Goal: Information Seeking & Learning: Learn about a topic

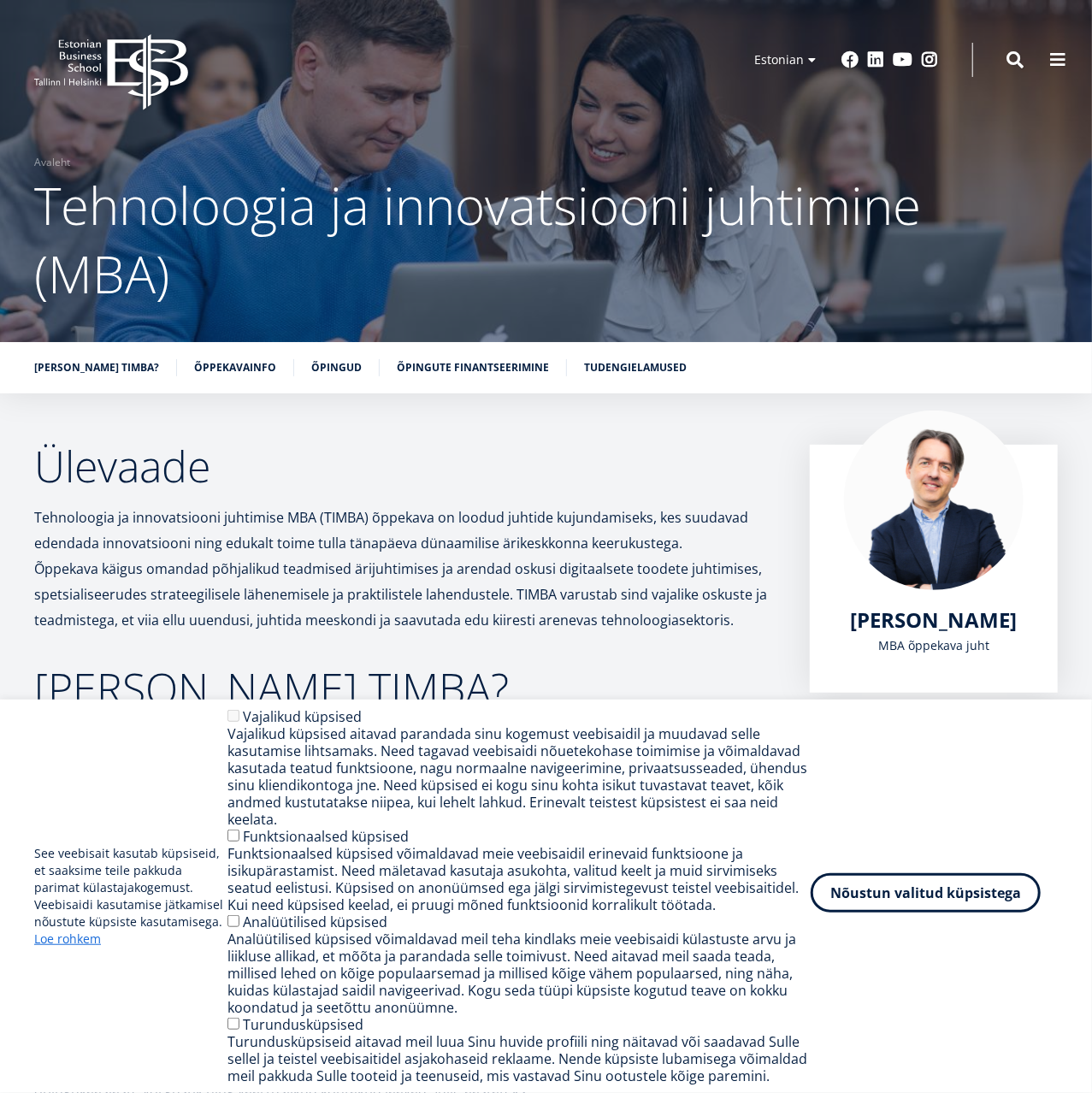
click at [848, 892] on button "Nõustun valitud küpsistega" at bounding box center [926, 892] width 230 height 39
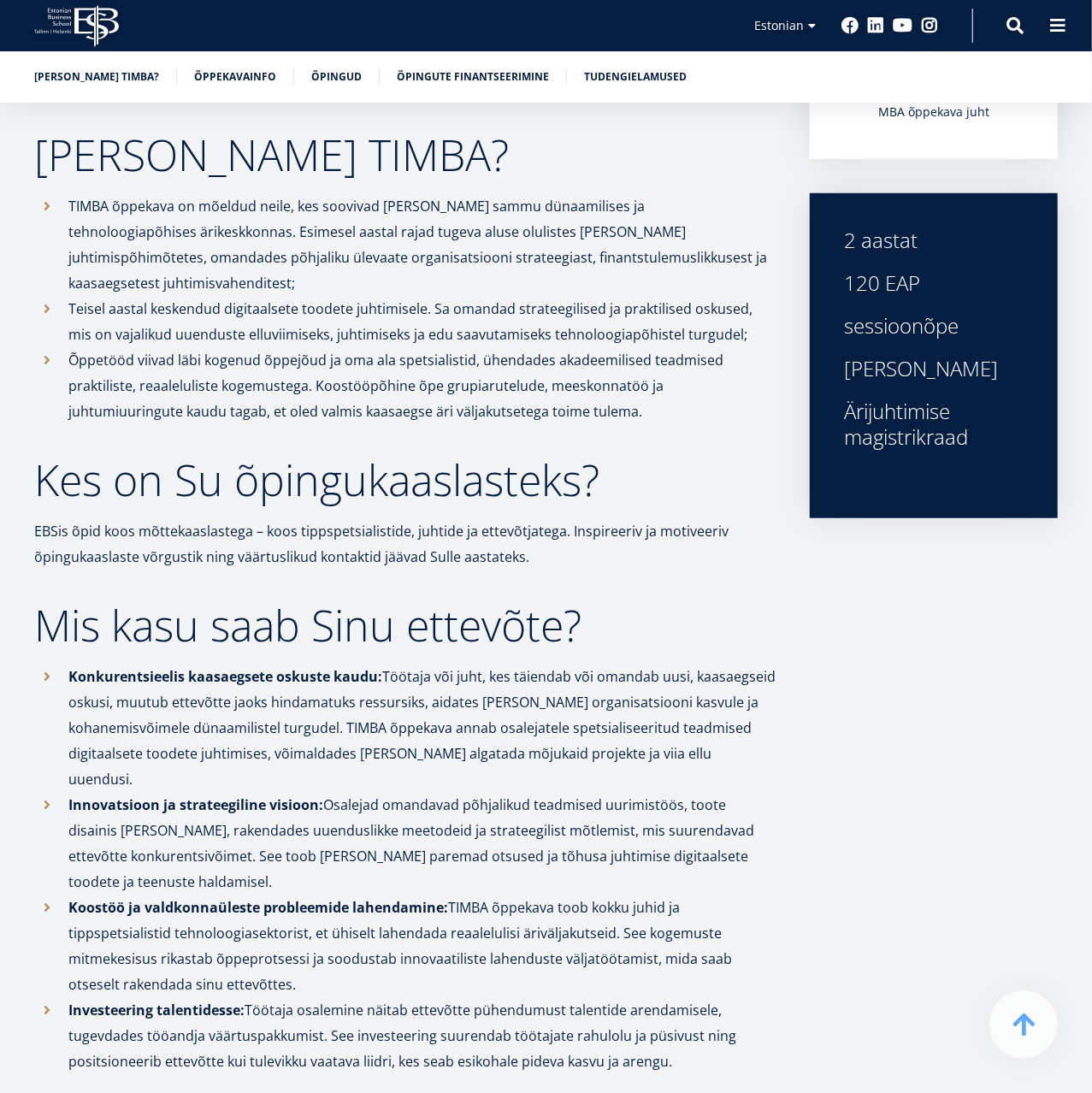
scroll to position [445, 0]
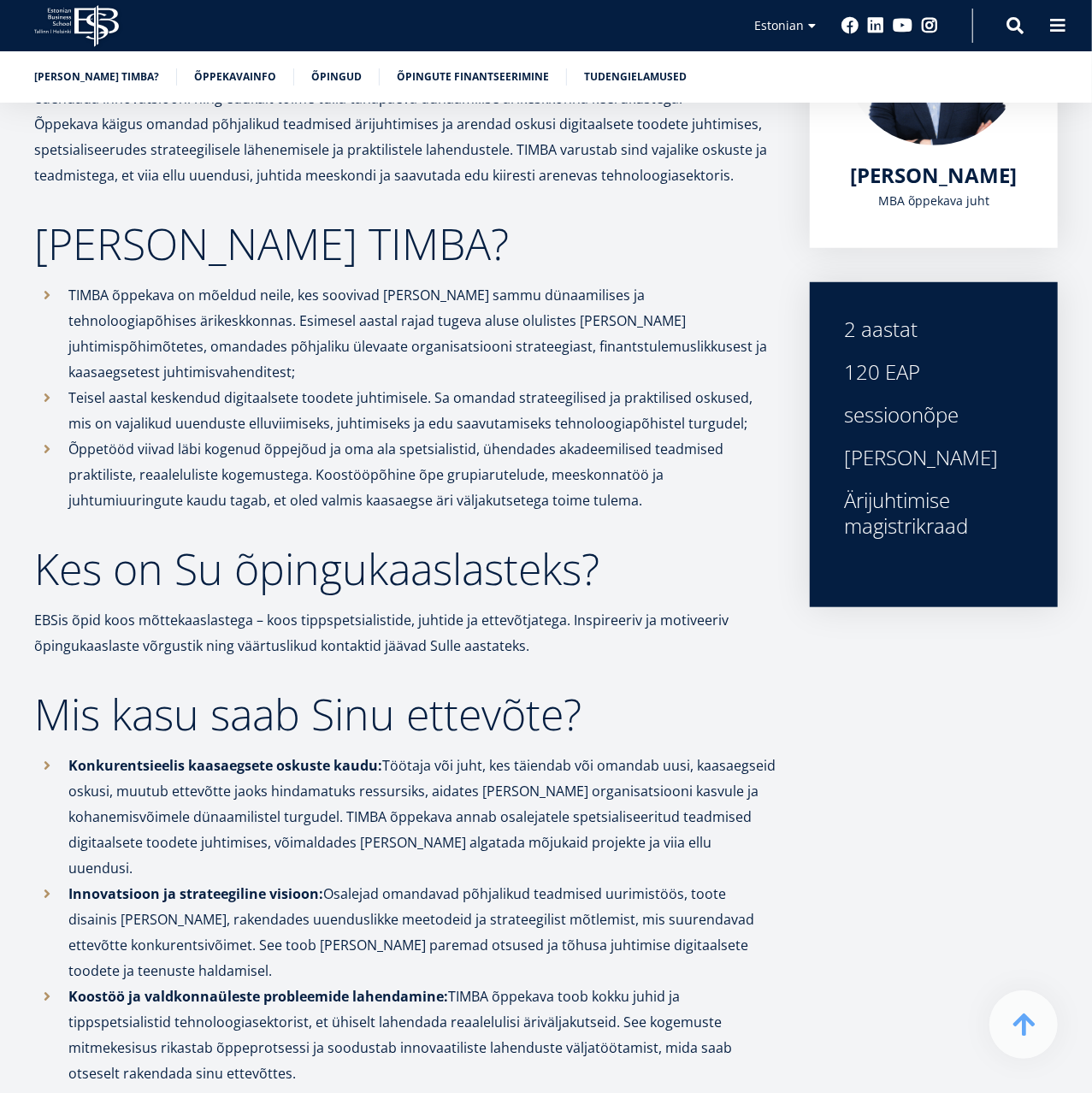
drag, startPoint x: 849, startPoint y: 414, endPoint x: 957, endPoint y: 418, distance: 108.1
click at [957, 418] on div "sessioonõpe" at bounding box center [933, 414] width 179 height 25
drag, startPoint x: 840, startPoint y: 455, endPoint x: 945, endPoint y: 458, distance: 105.0
click at [945, 458] on div "2 aastat 120 EAP sessioonõpe inglise keel Ärijuhtimise magistrikraad" at bounding box center [933, 445] width 248 height 325
click at [952, 471] on div "2 aastat 120 EAP sessioonõpe inglise keel Ärijuhtimise magistrikraad" at bounding box center [933, 427] width 179 height 222
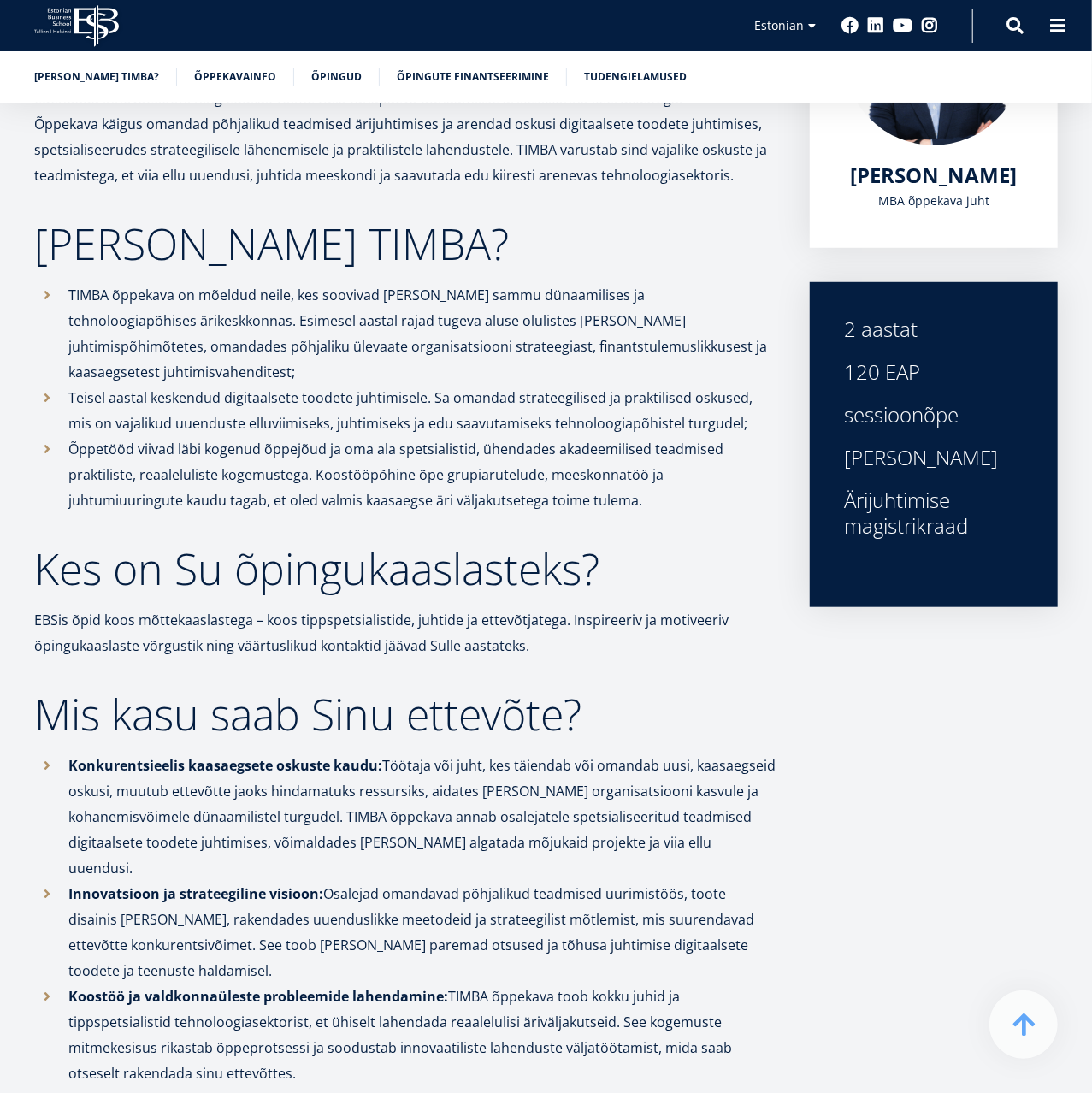
drag, startPoint x: 927, startPoint y: 461, endPoint x: 846, endPoint y: 456, distance: 81.2
click at [846, 456] on div "[PERSON_NAME]" at bounding box center [933, 457] width 179 height 25
copy div "[PERSON_NAME]"
drag, startPoint x: 847, startPoint y: 500, endPoint x: 957, endPoint y: 502, distance: 110.0
click at [957, 502] on div "Ärijuhtimise magistrikraad" at bounding box center [933, 513] width 179 height 51
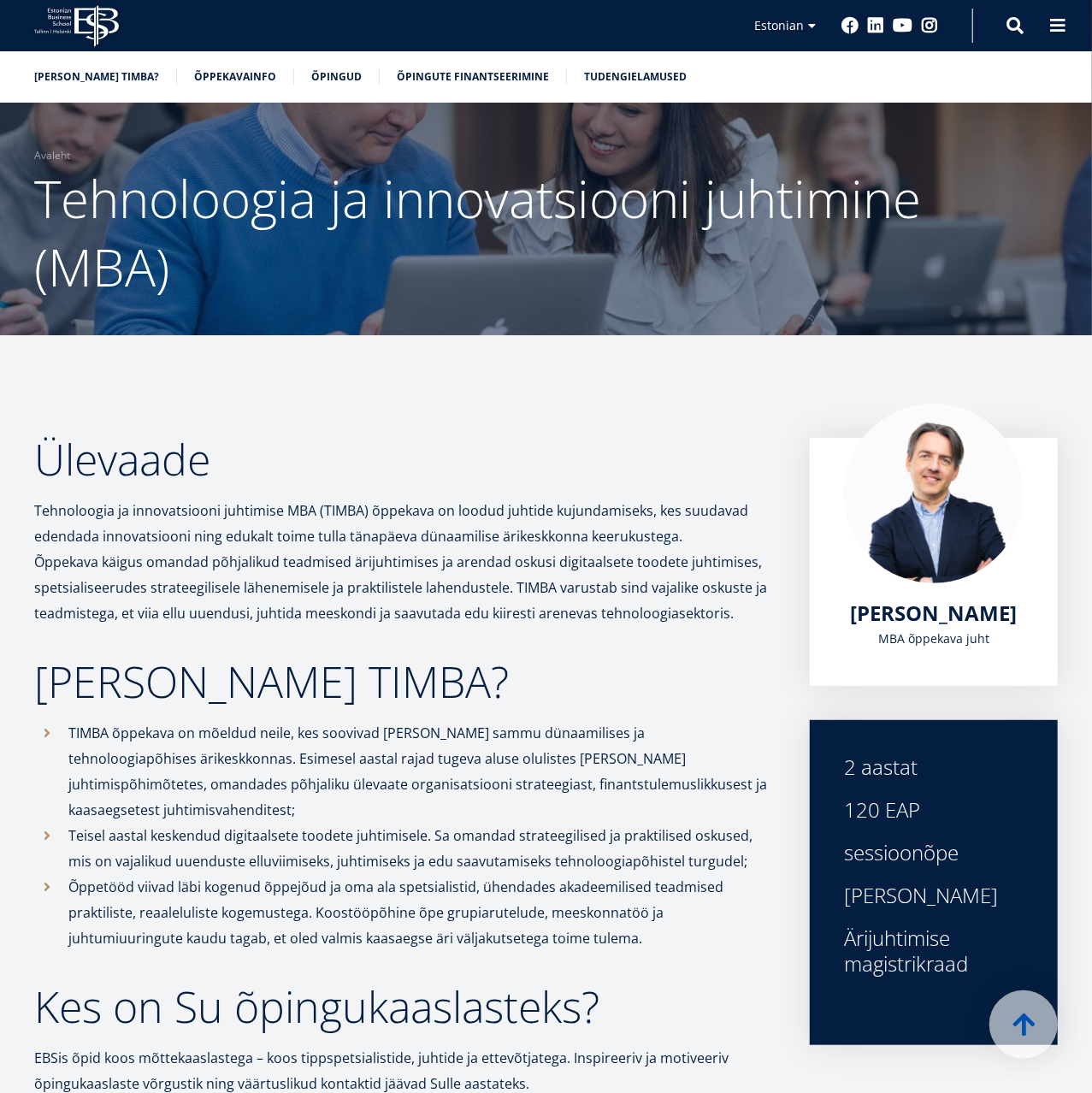
scroll to position [0, 0]
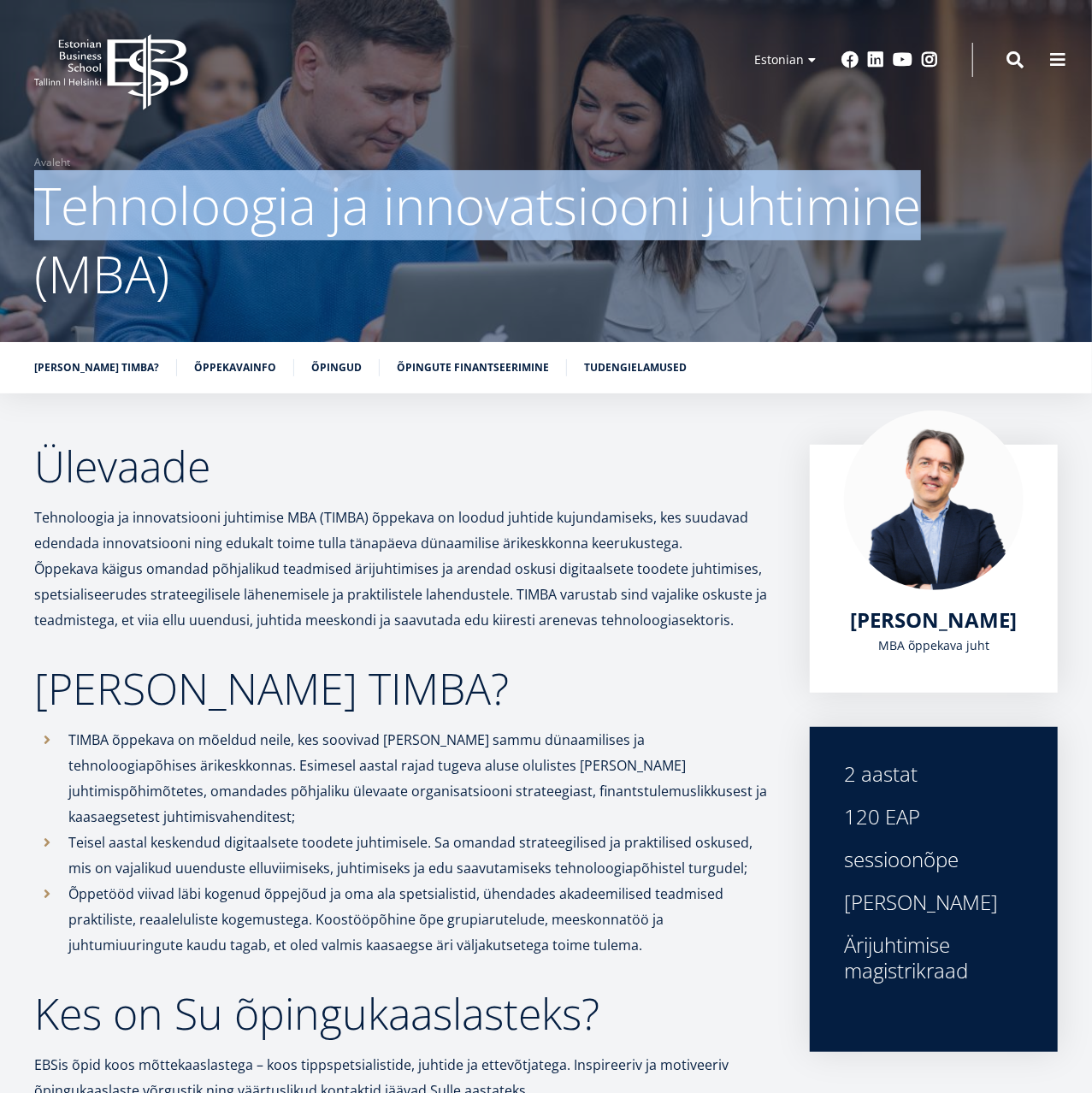
drag, startPoint x: 37, startPoint y: 219, endPoint x: 879, endPoint y: 208, distance: 842.1
click at [921, 208] on h1 "Tehnoloogia ja innovatsiooni juhtimine (MBA)" at bounding box center [546, 240] width 1023 height 137
copy span "Tehnoloogia ja innovatsiooni juhtimine"
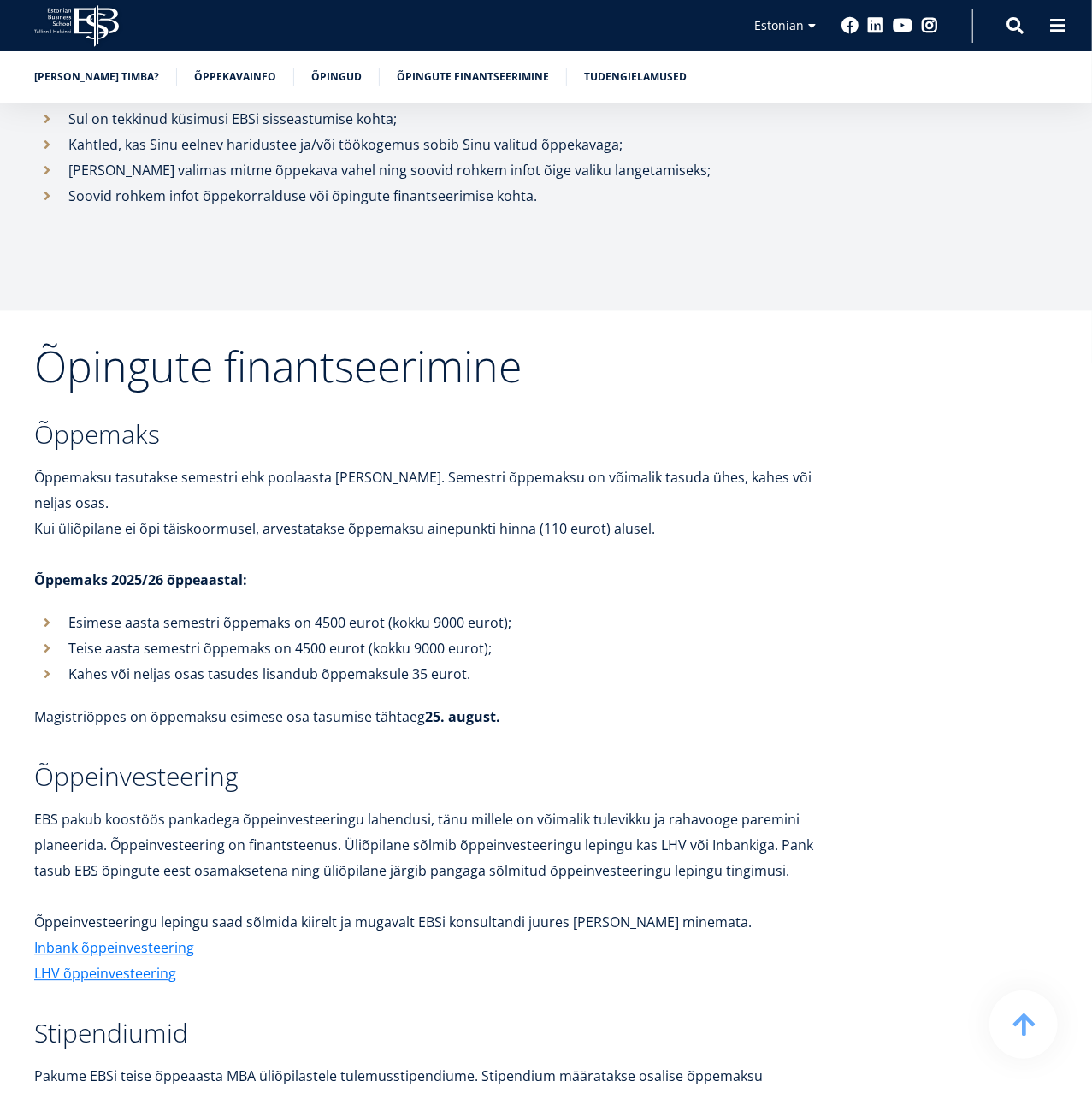
scroll to position [5158, 0]
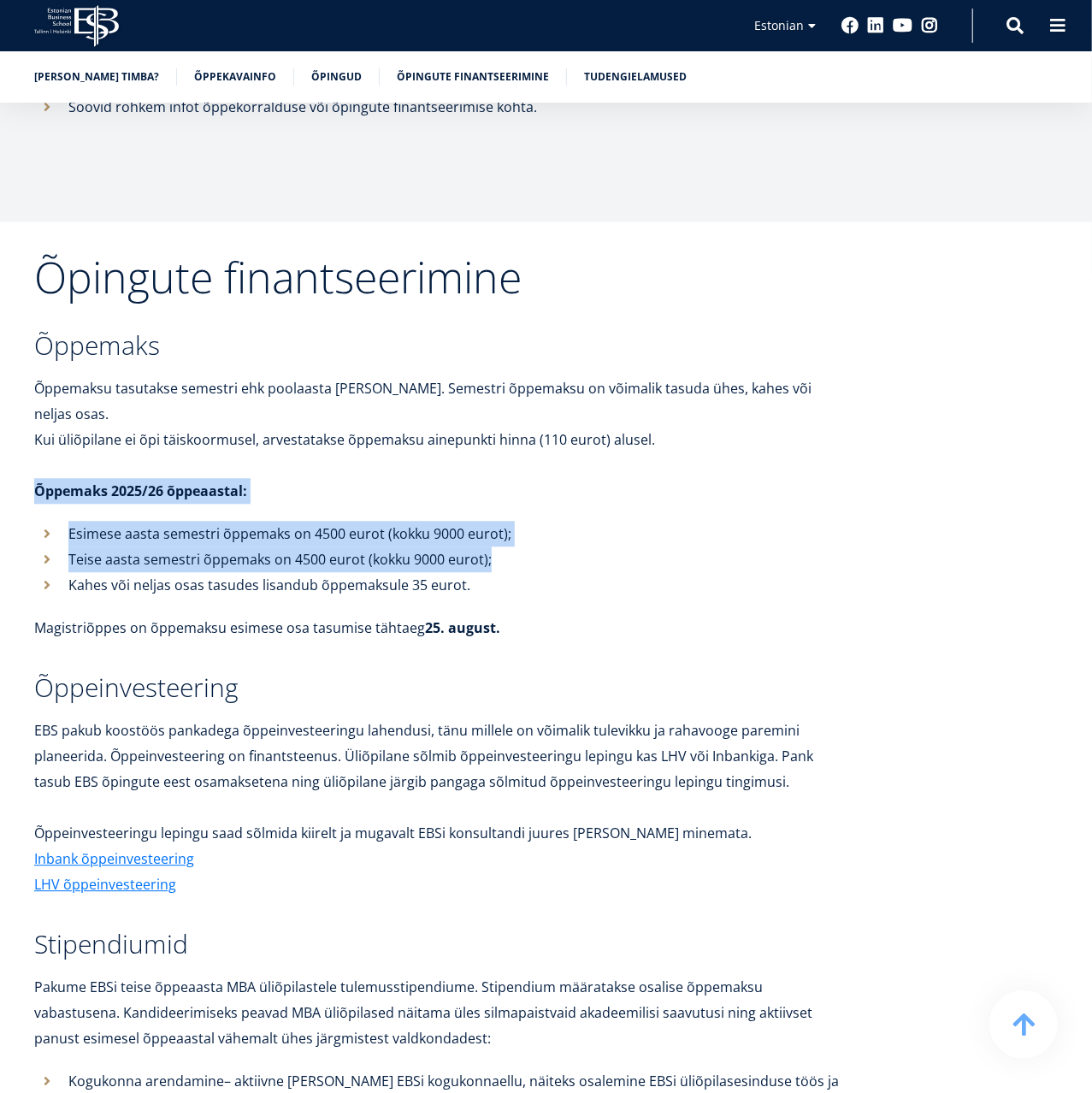
drag, startPoint x: 32, startPoint y: 361, endPoint x: 492, endPoint y: 434, distance: 465.8
click at [492, 434] on div "Õpingute finantseerimine Õppemaks Õppemaksu tasutakse semestri ehk poolaasta ka…" at bounding box center [546, 760] width 1092 height 1009
copy div "Õppemaks 2025/26 õppeaastal: Esimese aasta semestri õppemaks on 4500 eurot (kok…"
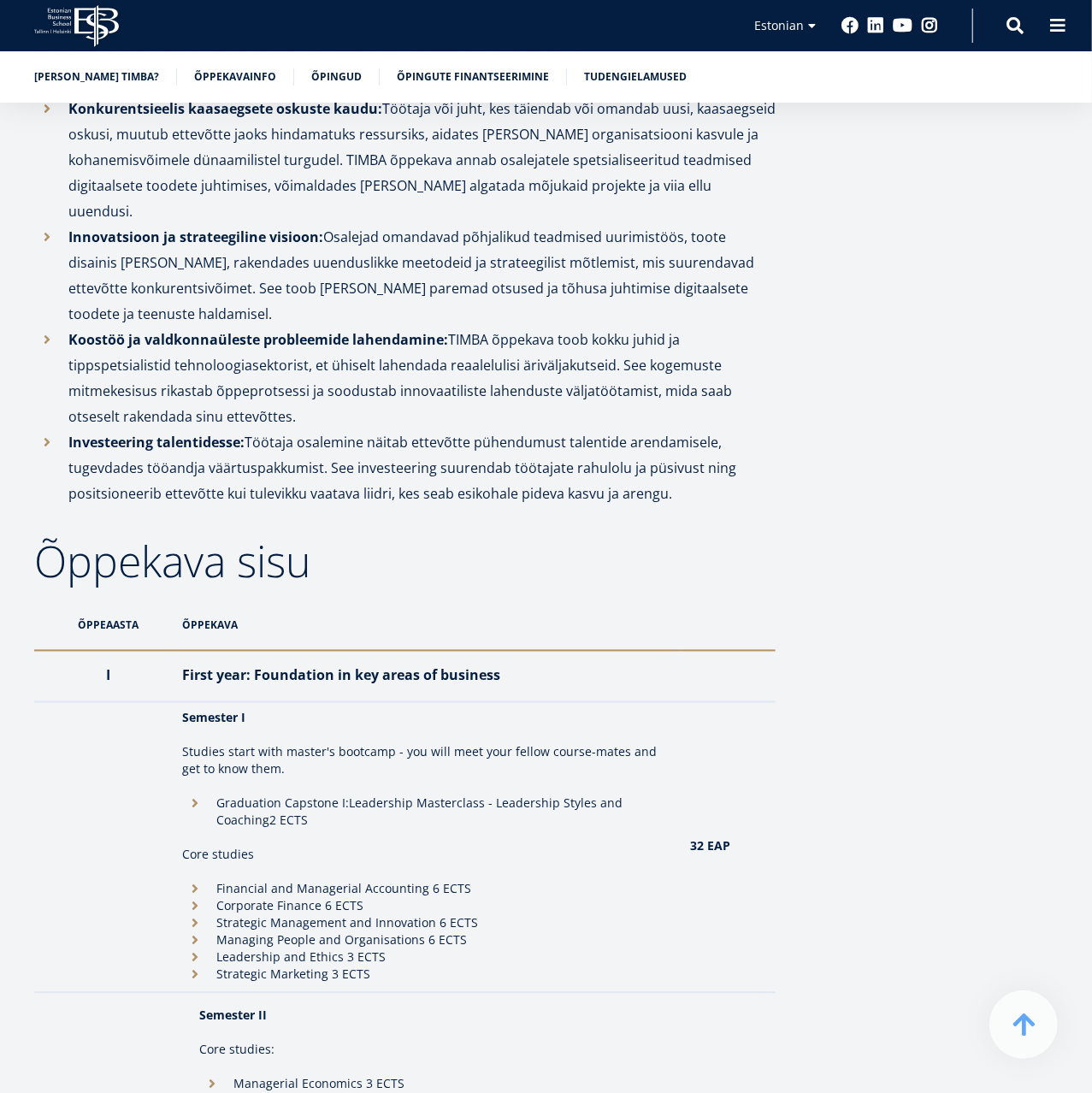
scroll to position [1013, 0]
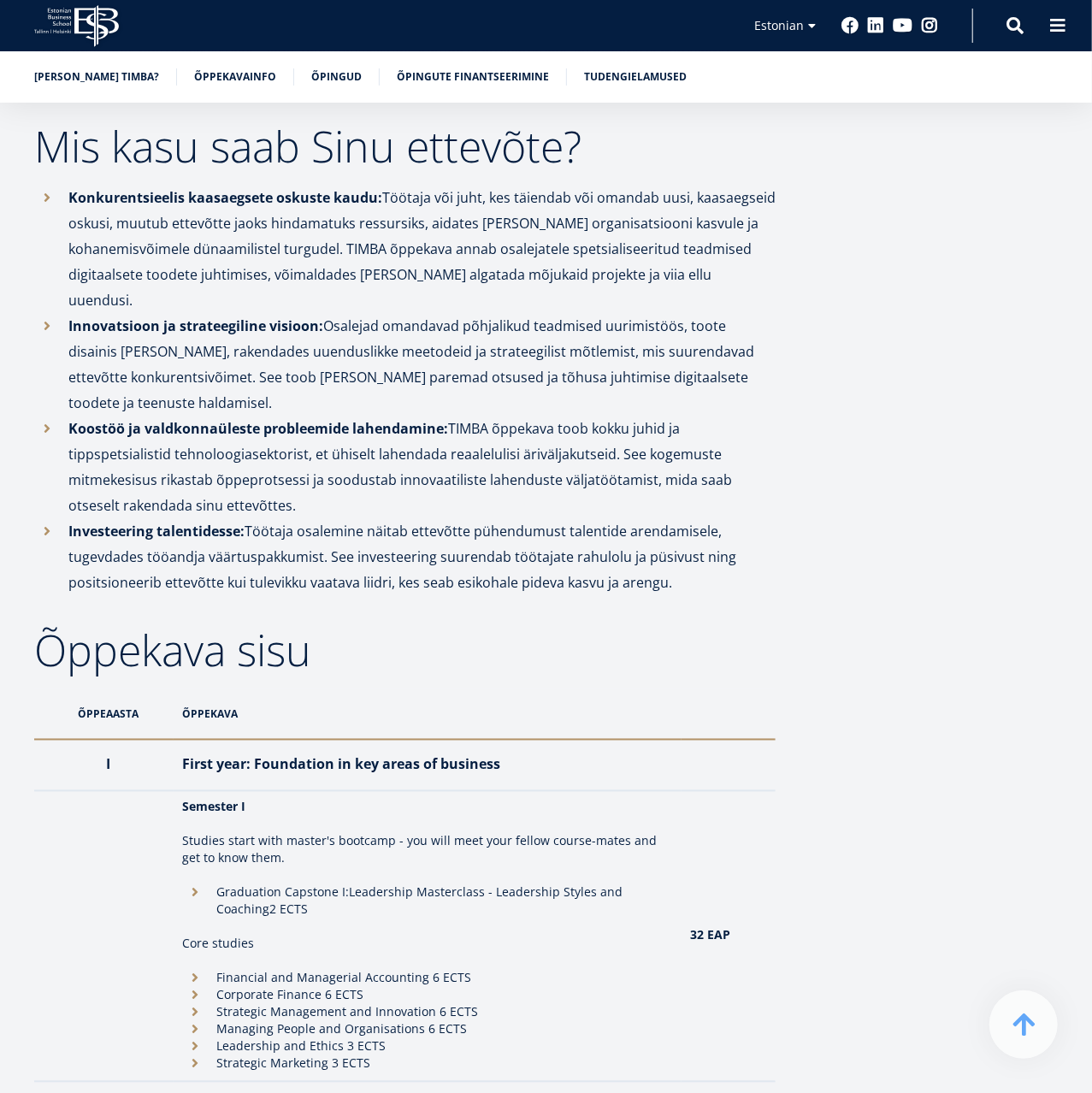
click at [192, 630] on h2 "Õppekava sisu" at bounding box center [404, 651] width 741 height 43
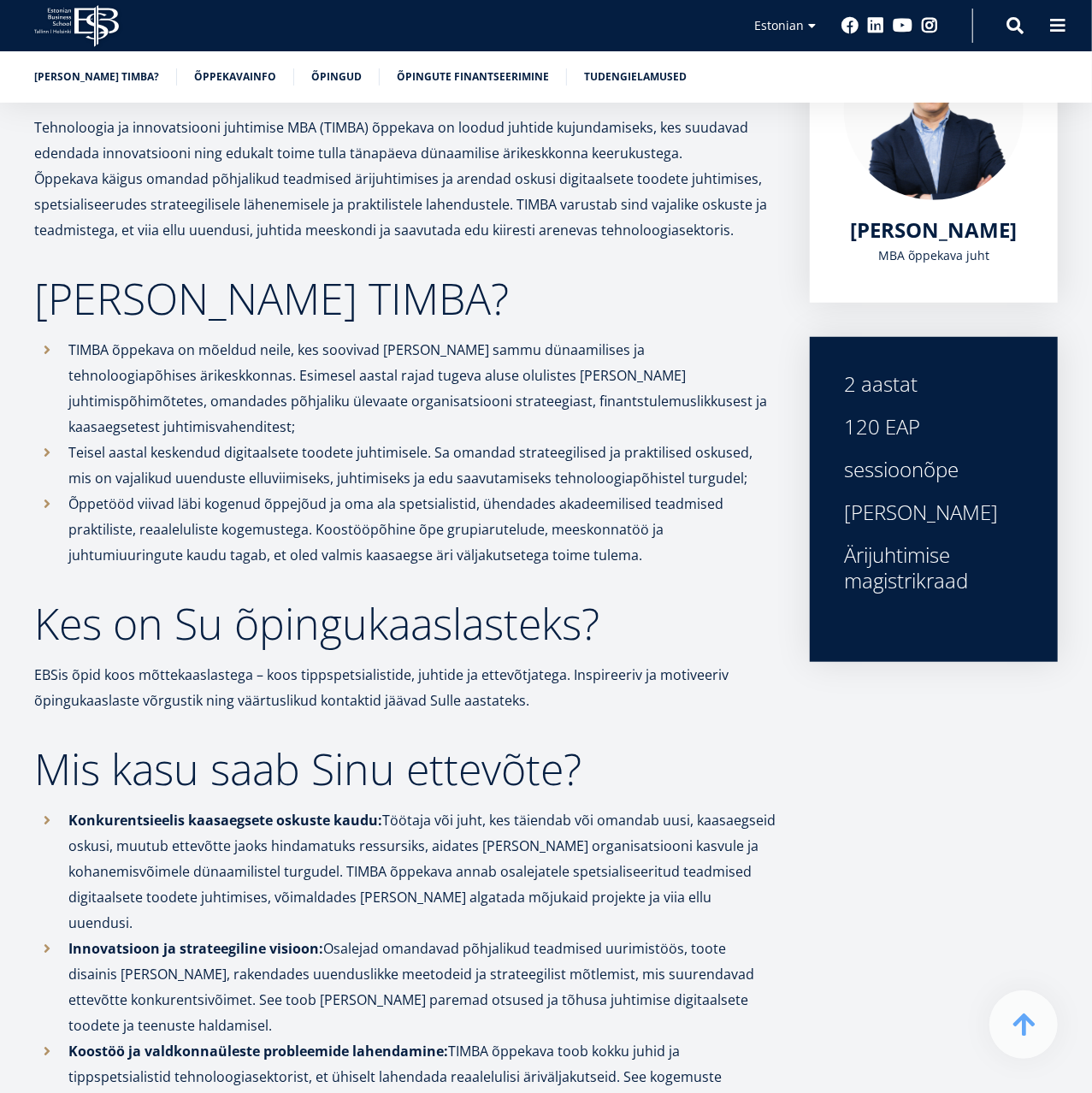
scroll to position [0, 0]
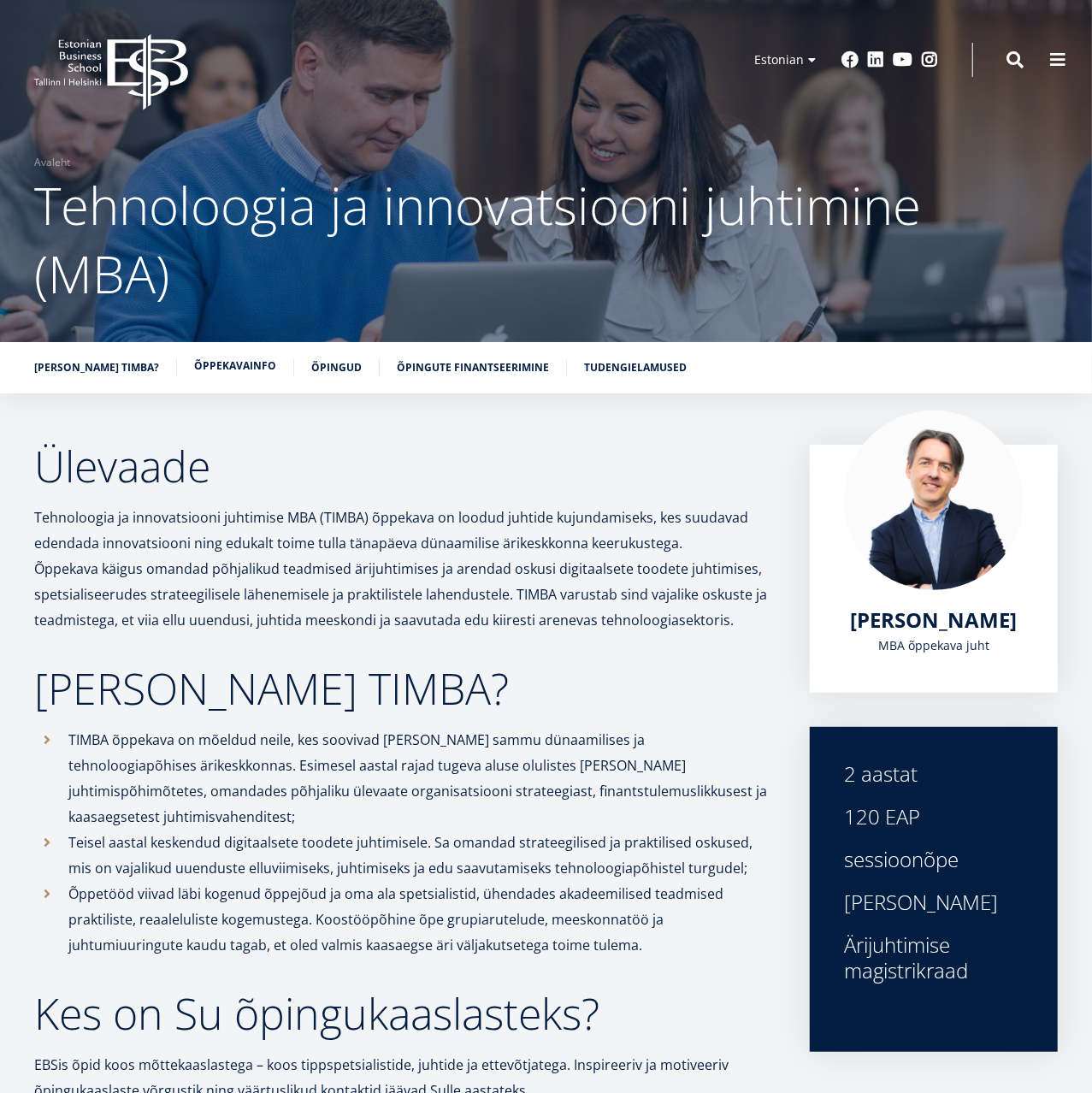
click at [230, 363] on link "Õppekavainfo" at bounding box center [235, 365] width 82 height 17
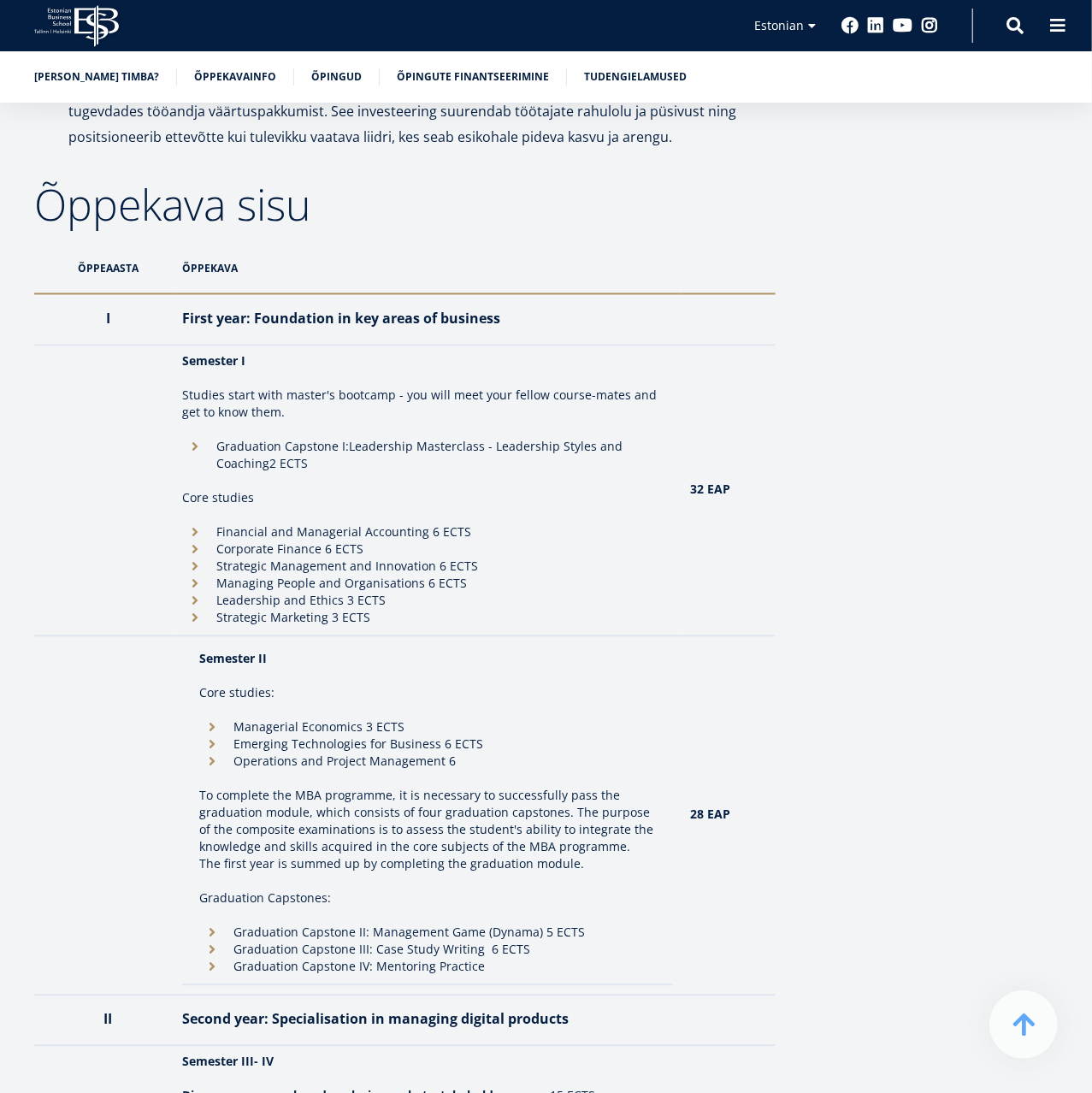
scroll to position [1369, 0]
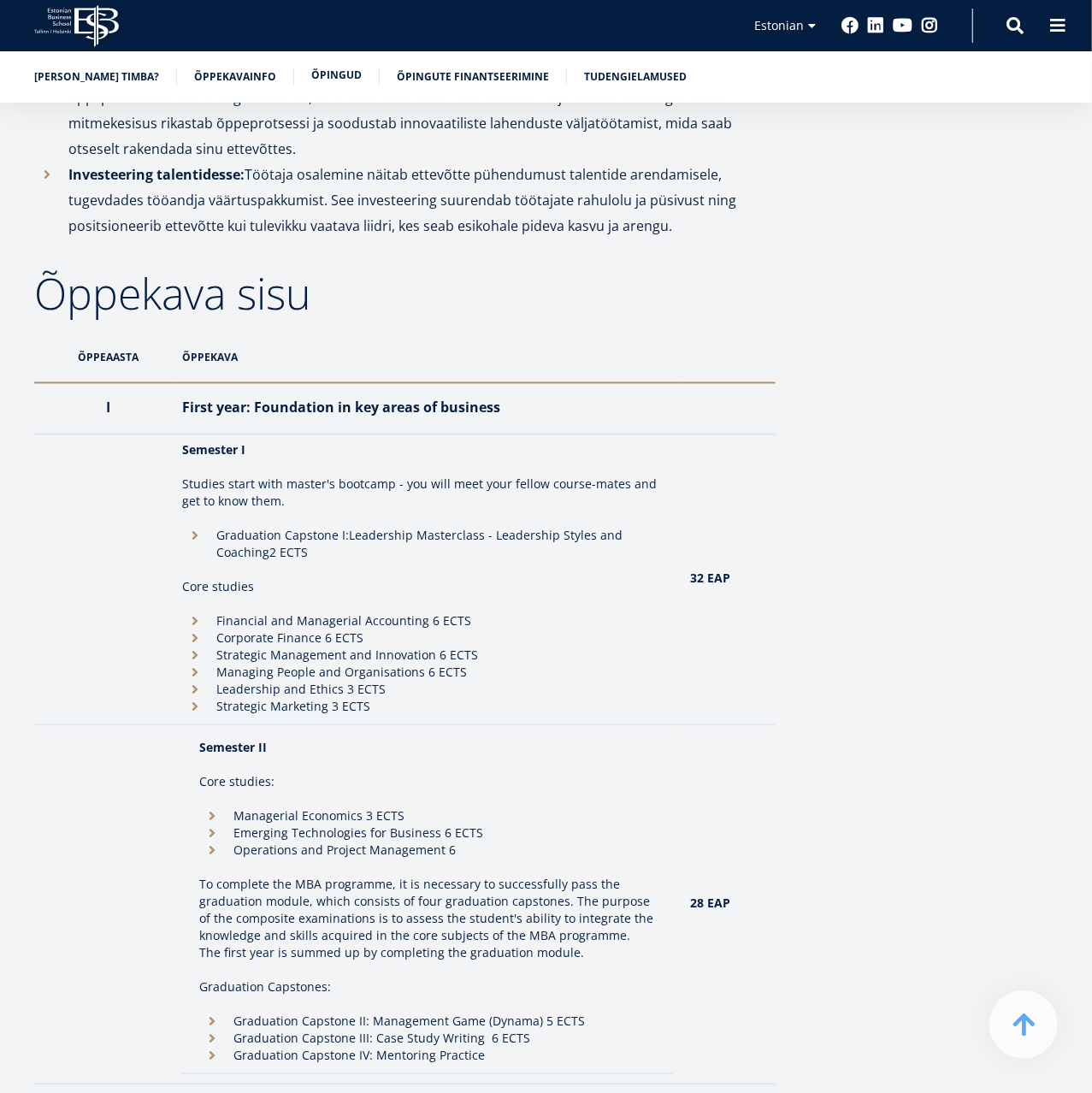
click at [311, 84] on li "Õpingud" at bounding box center [346, 76] width 69 height 17
click at [311, 76] on link "Õpingud" at bounding box center [337, 74] width 51 height 17
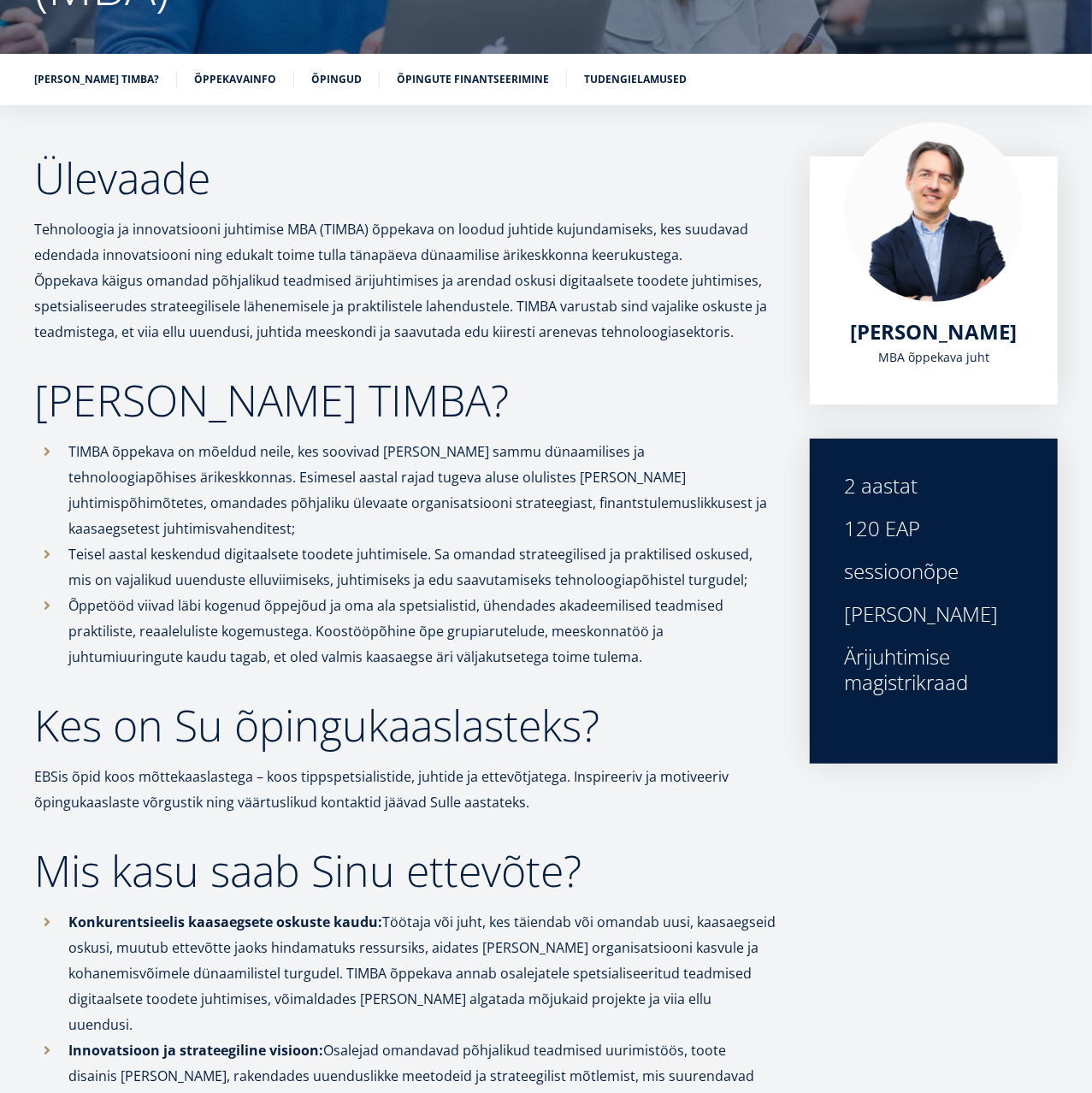
scroll to position [289, 0]
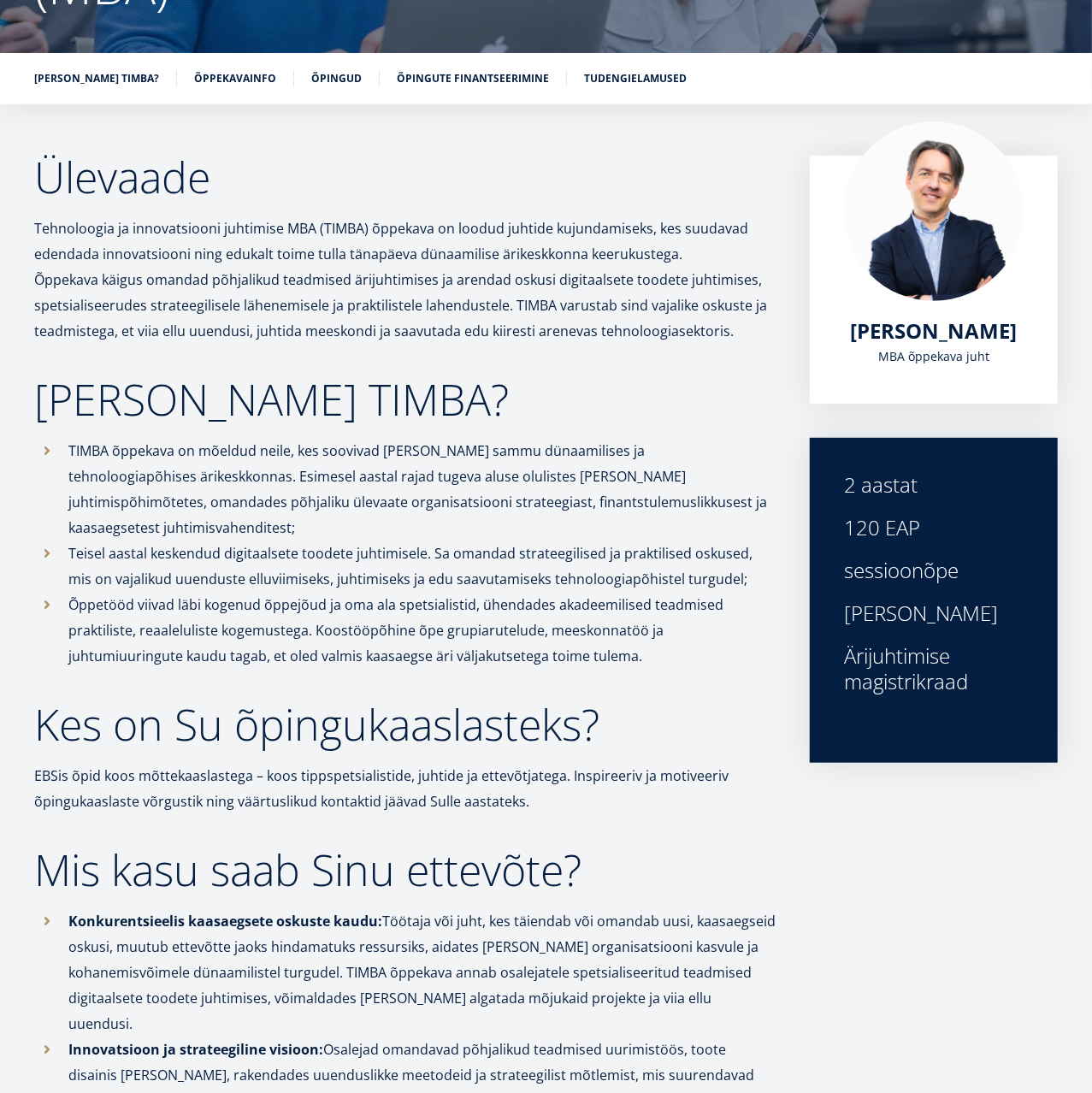
drag, startPoint x: 34, startPoint y: 229, endPoint x: 755, endPoint y: 332, distance: 728.3
click at [755, 332] on p "Tehnoloogia ja innovatsiooni juhtimise MBA (TIMBA) õppekava on loodud juhtide k…" at bounding box center [404, 279] width 741 height 128
copy p "Tehnoloogia ja innovatsiooni juhtimise MBA (TIMBA) õppekava on loodud juhtide k…"
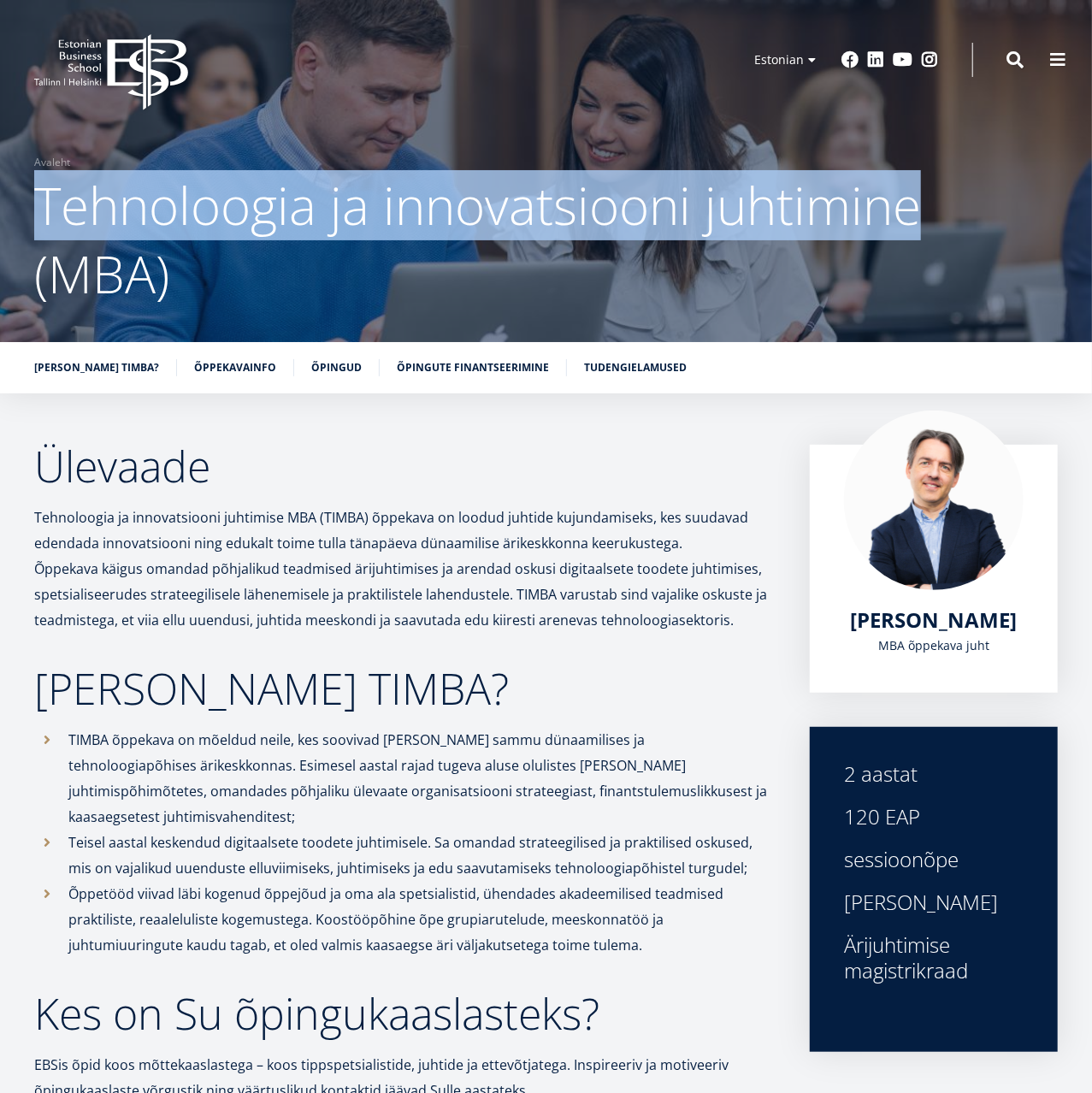
drag, startPoint x: 41, startPoint y: 209, endPoint x: 909, endPoint y: 198, distance: 868.1
click at [909, 198] on span "Tehnoloogia ja innovatsiooni juhtimine (MBA)" at bounding box center [477, 239] width 886 height 138
copy span "Tehnoloogia ja innovatsiooni juhtimine"
click at [70, 64] on icon "EBS Logo Created with Sketch." at bounding box center [111, 72] width 154 height 76
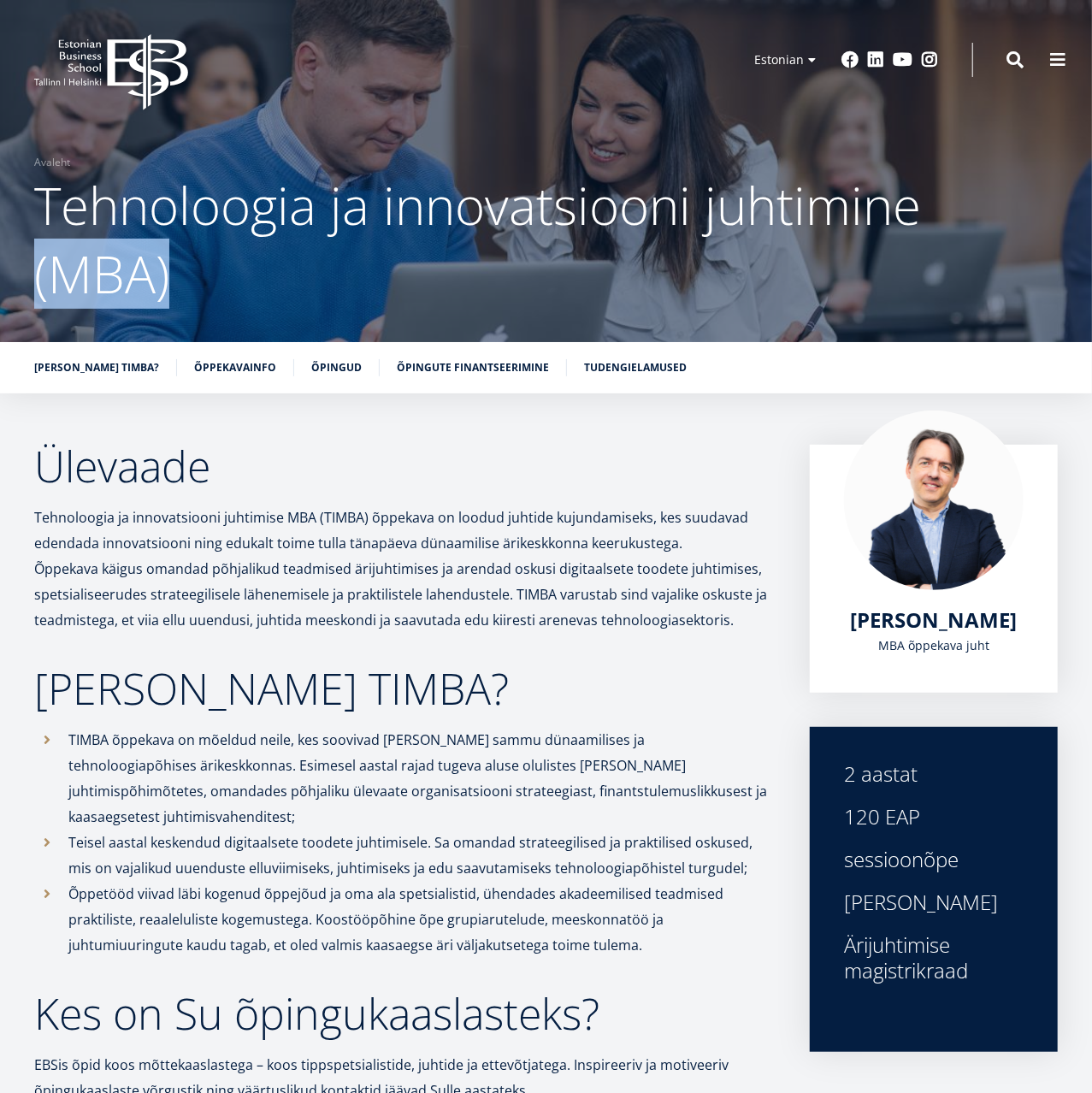
drag, startPoint x: 190, startPoint y: 287, endPoint x: 38, endPoint y: 274, distance: 152.6
click at [38, 274] on h1 "Tehnoloogia ja innovatsiooni juhtimine (MBA)" at bounding box center [546, 240] width 1023 height 137
copy span "(MBA)"
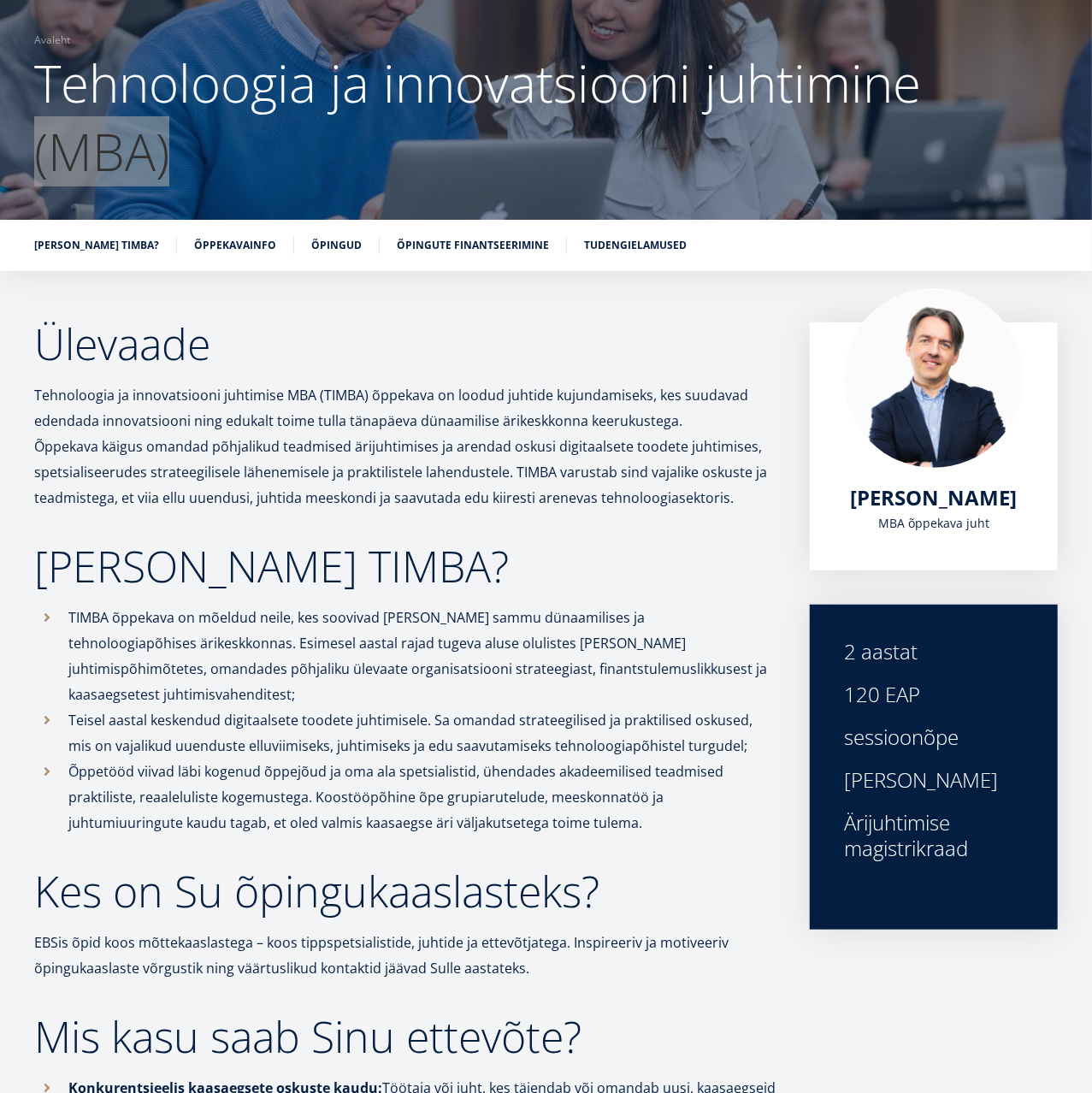
scroll to position [123, 0]
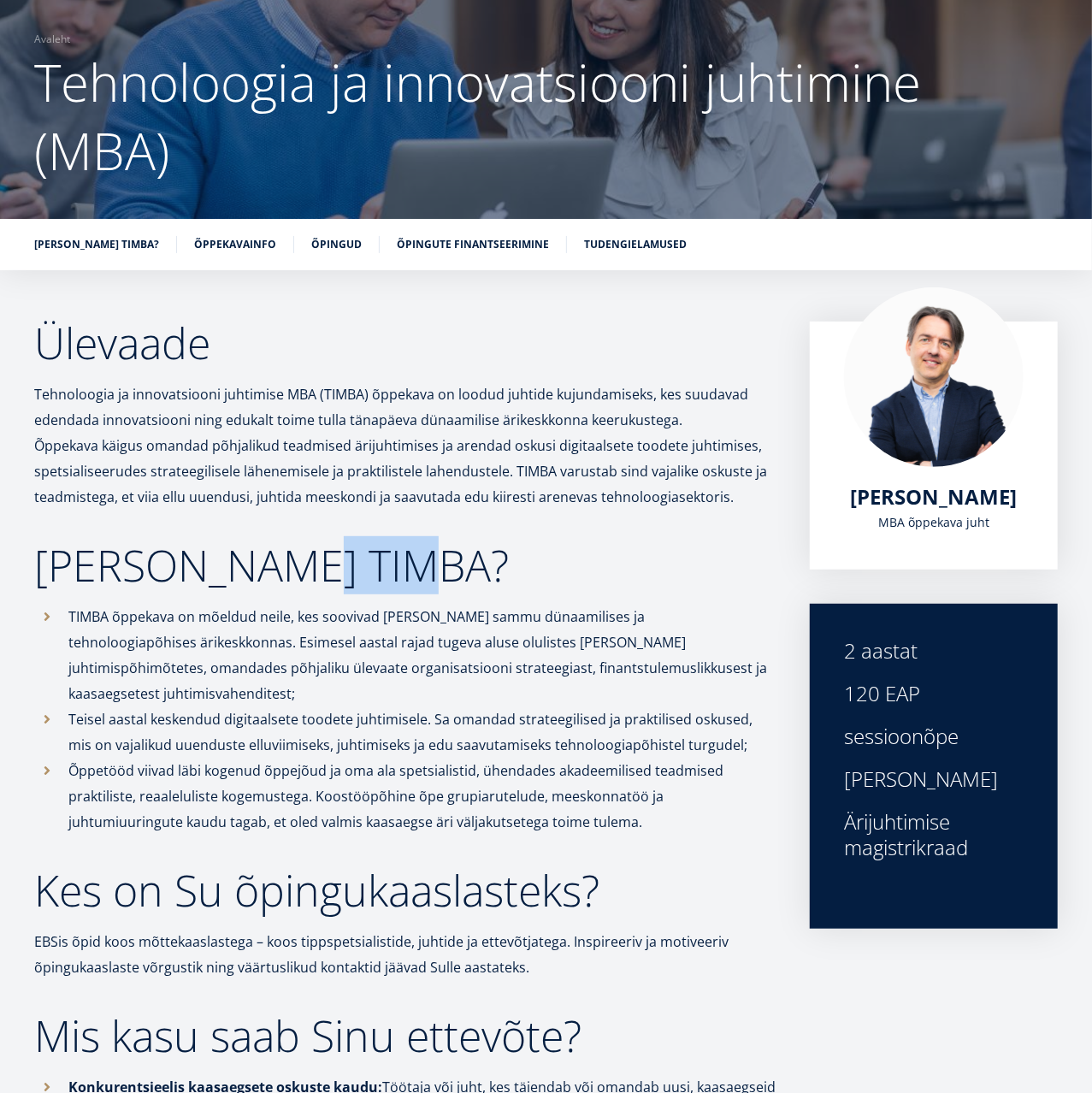
drag, startPoint x: 264, startPoint y: 569, endPoint x: 373, endPoint y: 558, distance: 109.6
click at [373, 558] on h2 "Miks valida TIMBA?" at bounding box center [404, 565] width 741 height 43
copy h2 "TIMBA"
click at [524, 567] on h2 "Miks valida TIMBA?" at bounding box center [404, 565] width 741 height 43
click at [219, 247] on link "Õppekavainfo" at bounding box center [235, 242] width 82 height 17
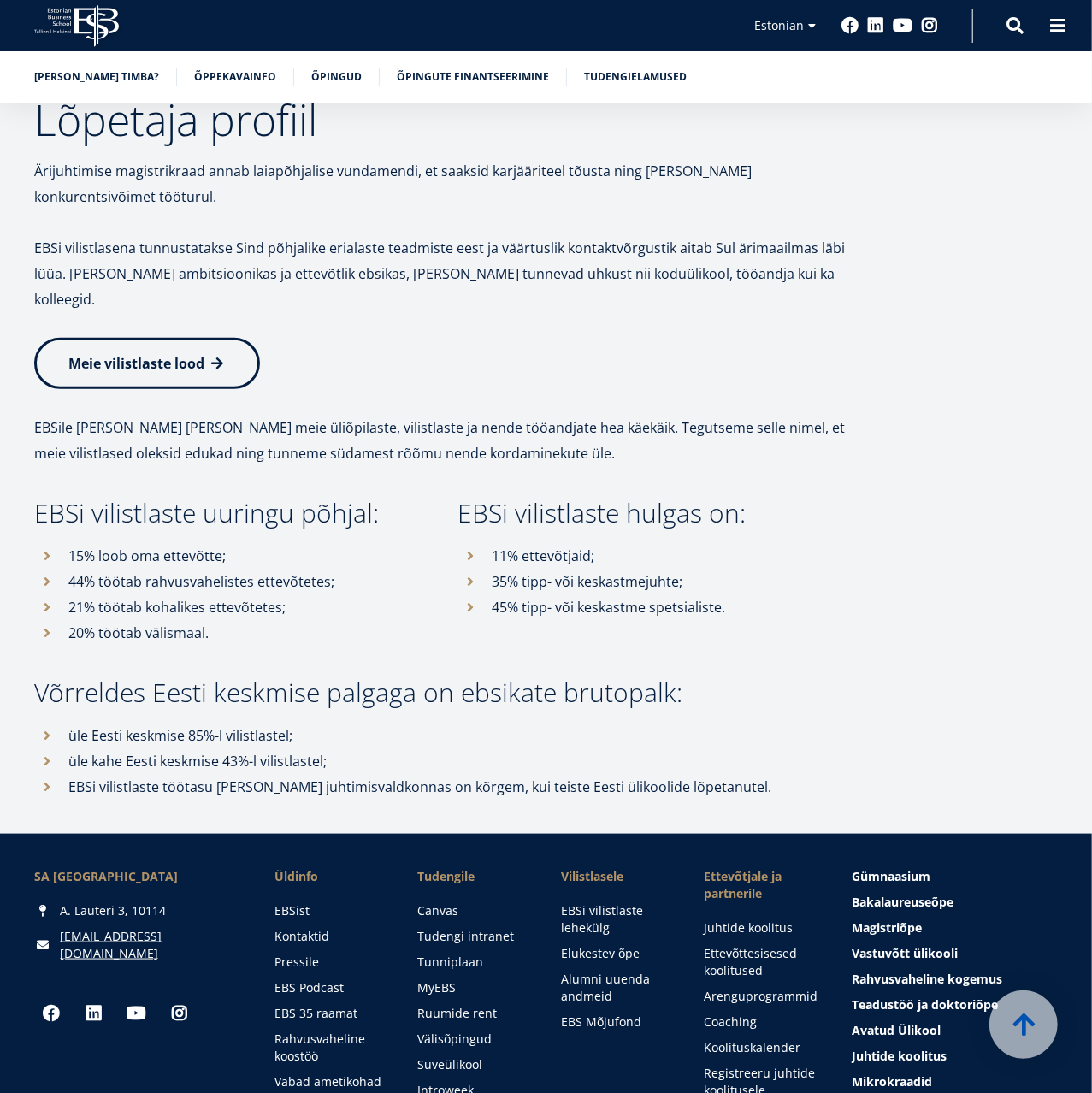
scroll to position [7073, 0]
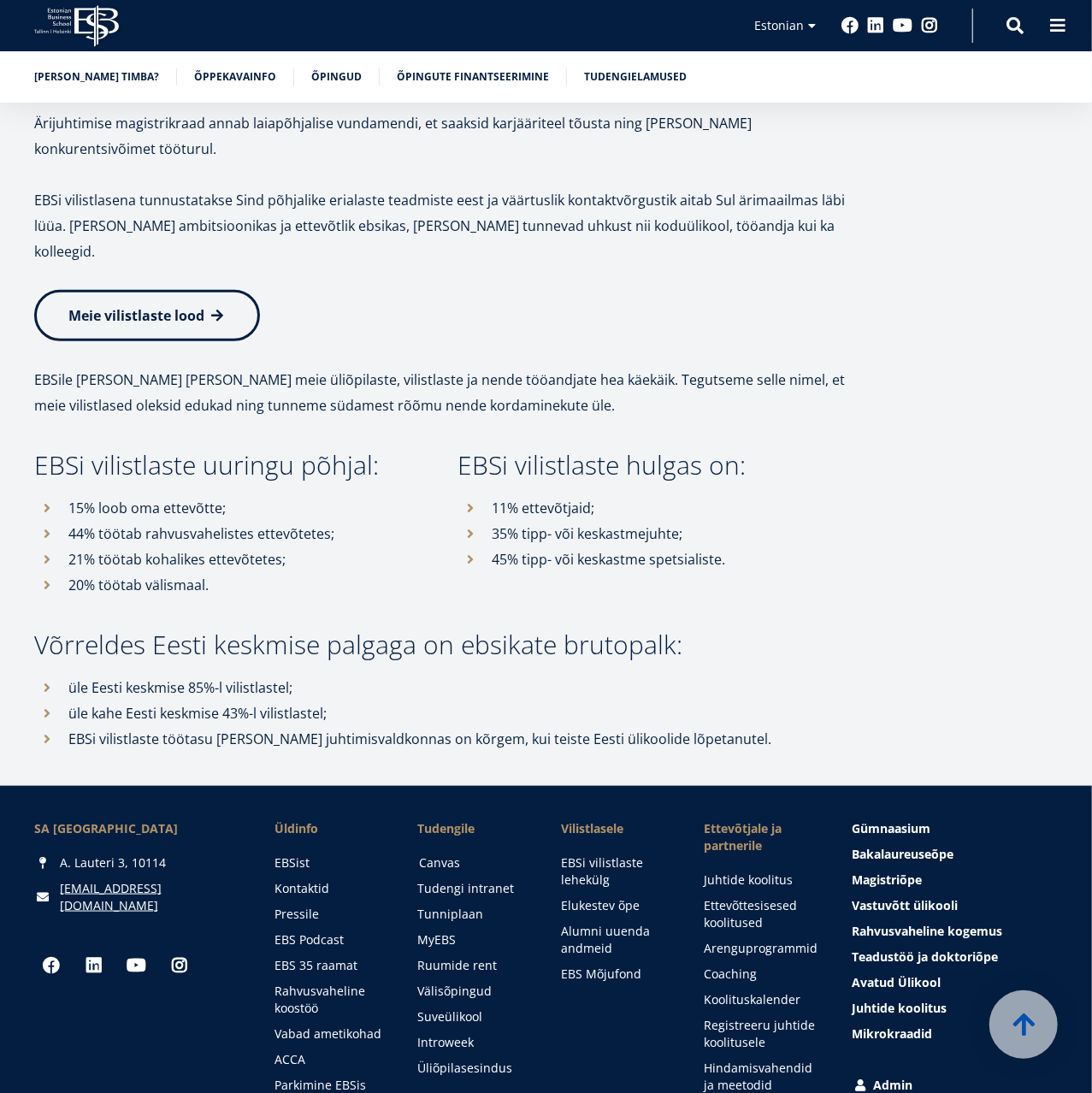
click at [432, 854] on link "Canvas" at bounding box center [473, 862] width 109 height 17
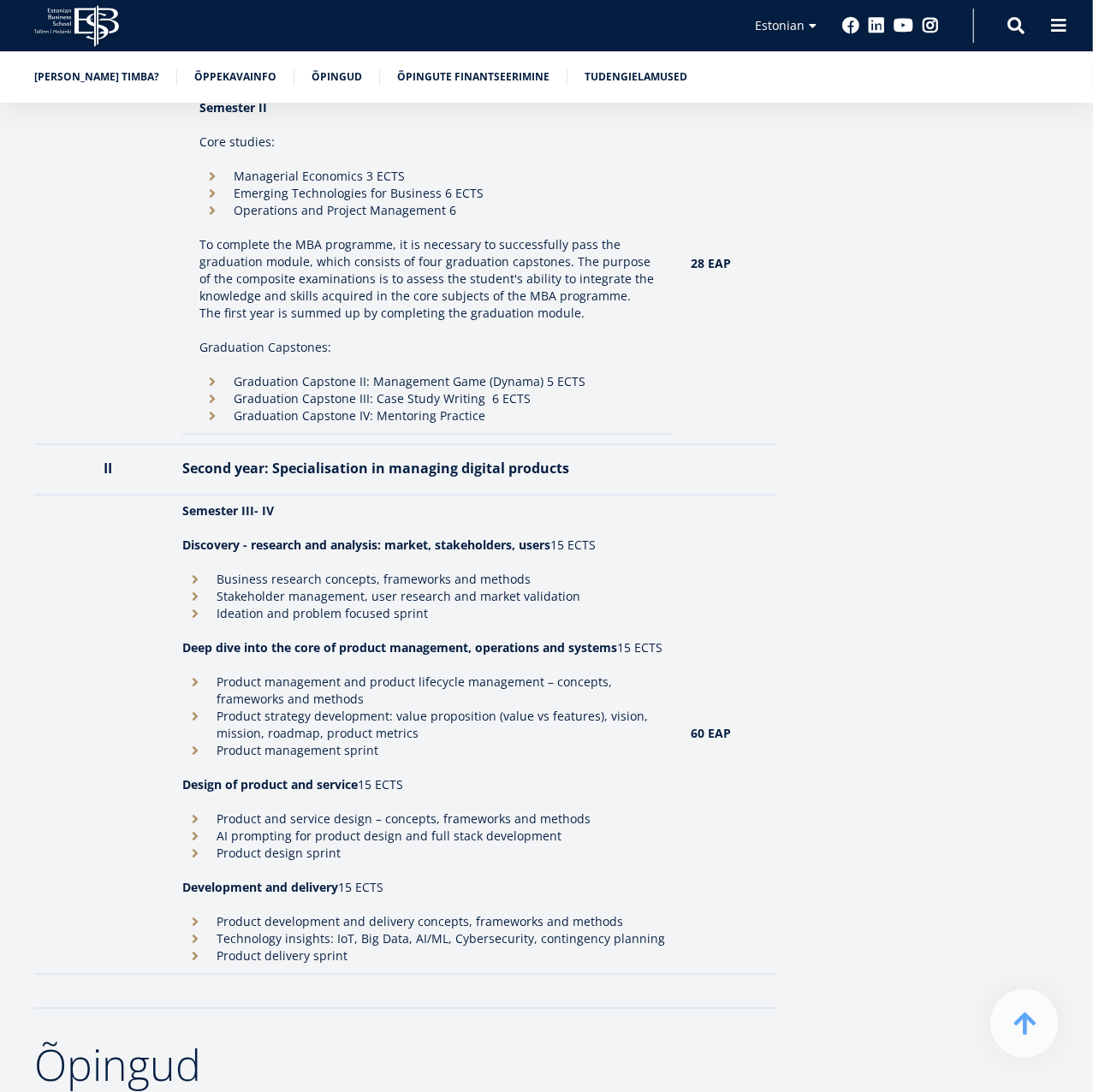
scroll to position [1477, 0]
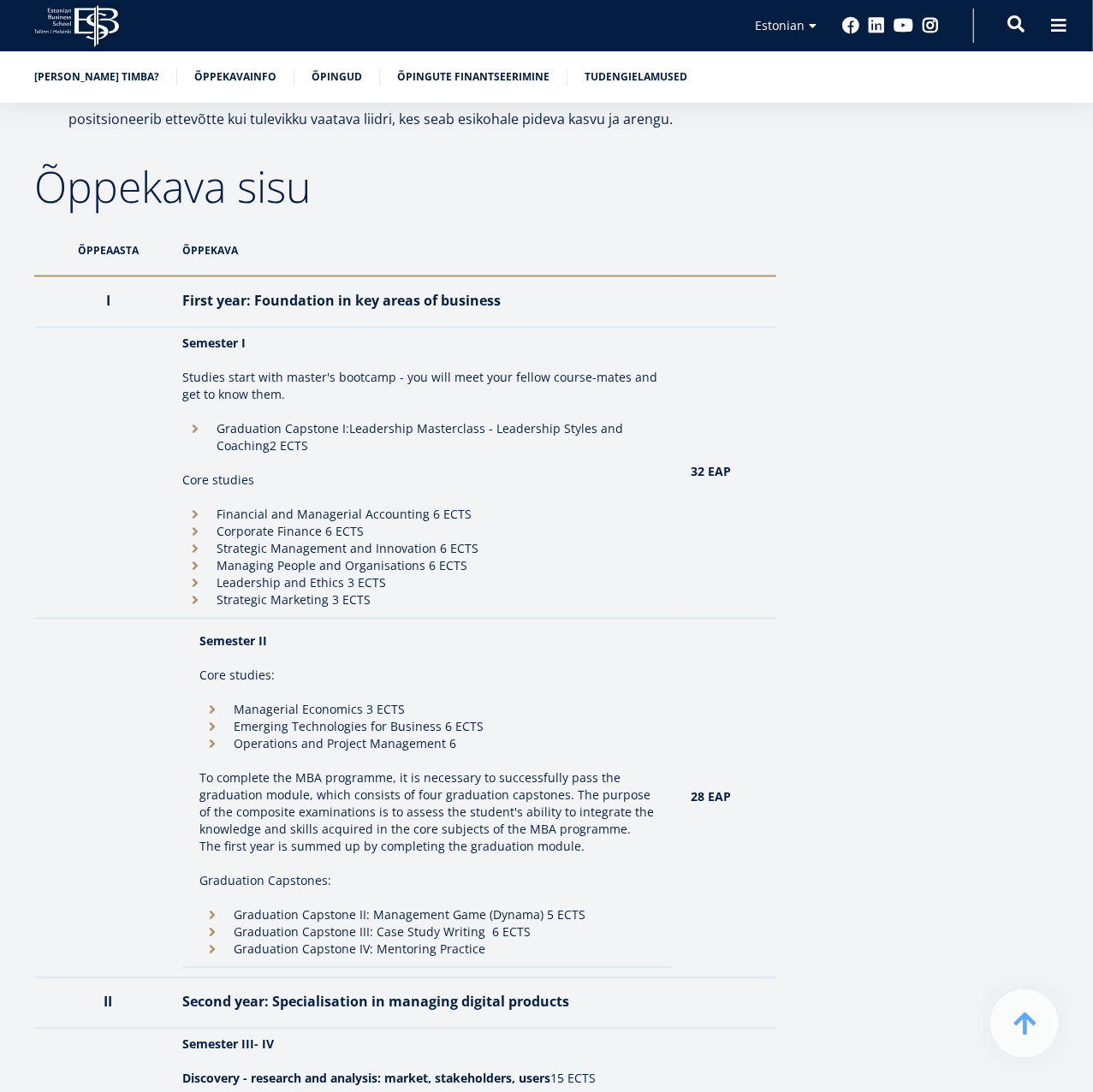
click at [1010, 17] on span at bounding box center [1016, 24] width 17 height 17
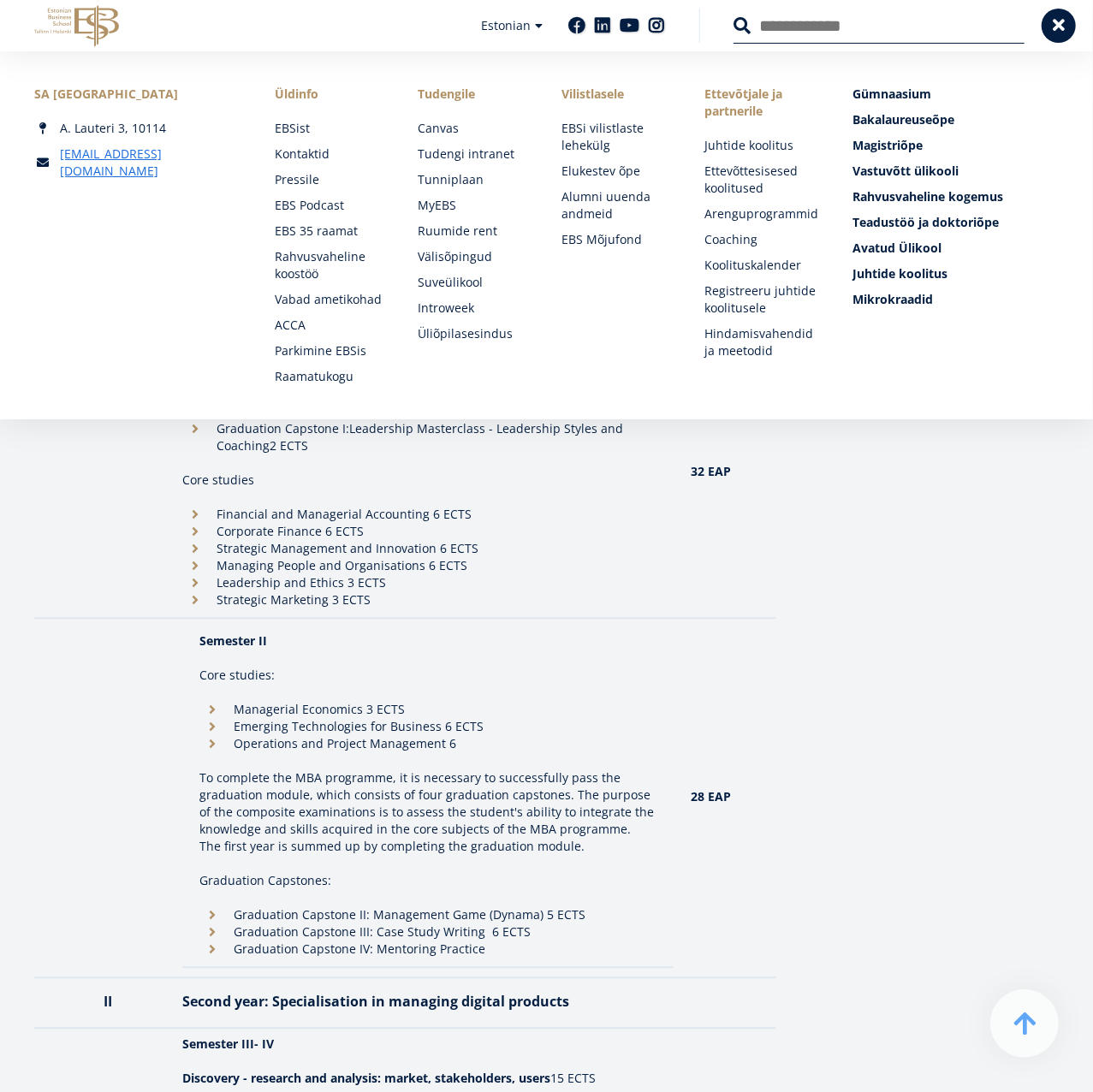
paste input "**********"
type input "**********"
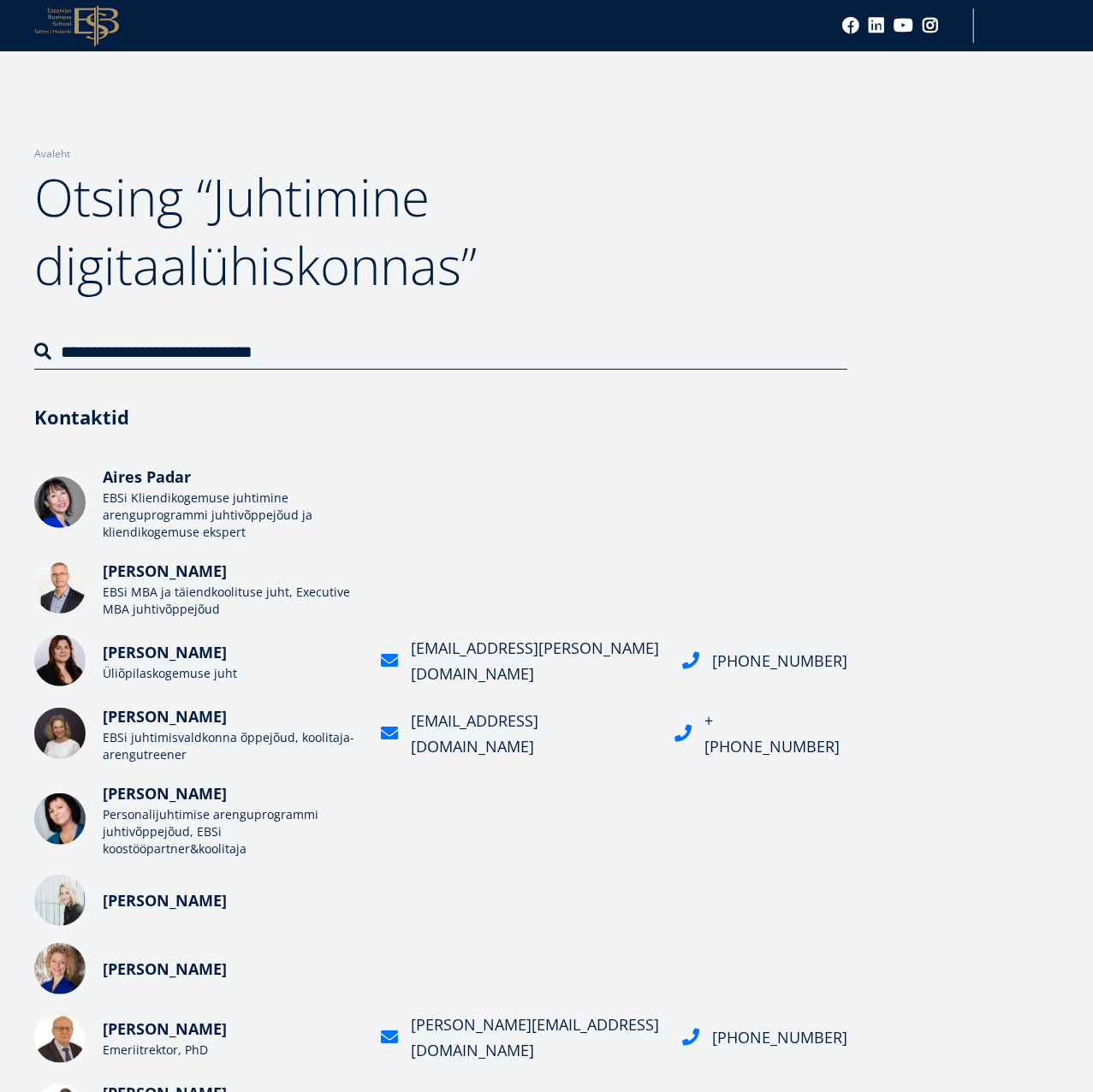
click at [85, 18] on icon "EBS Logo Created with Sketch." at bounding box center [76, 25] width 84 height 42
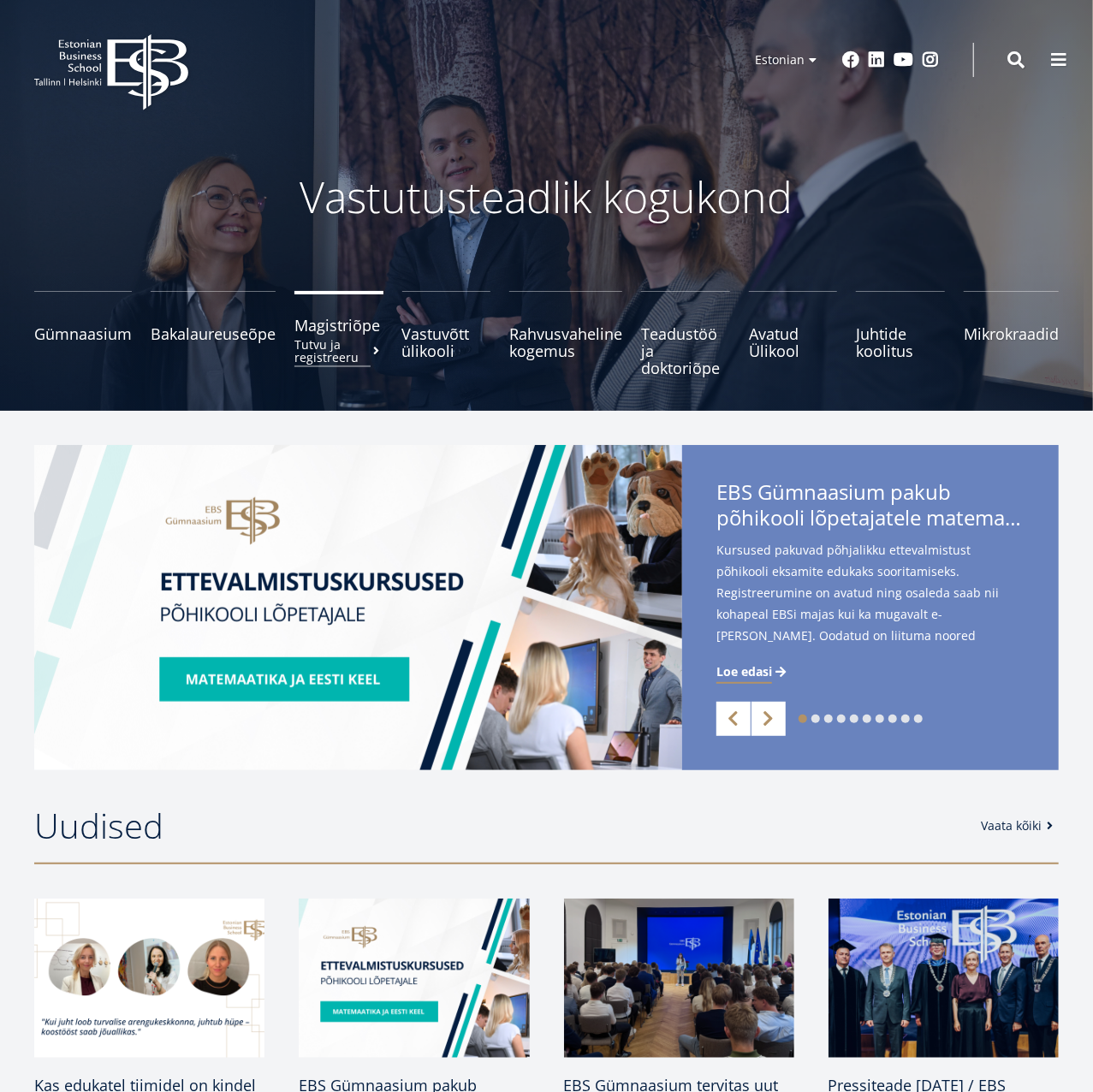
click at [343, 336] on link "Magistriõpe Tutvu ja registreeru" at bounding box center [338, 333] width 89 height 85
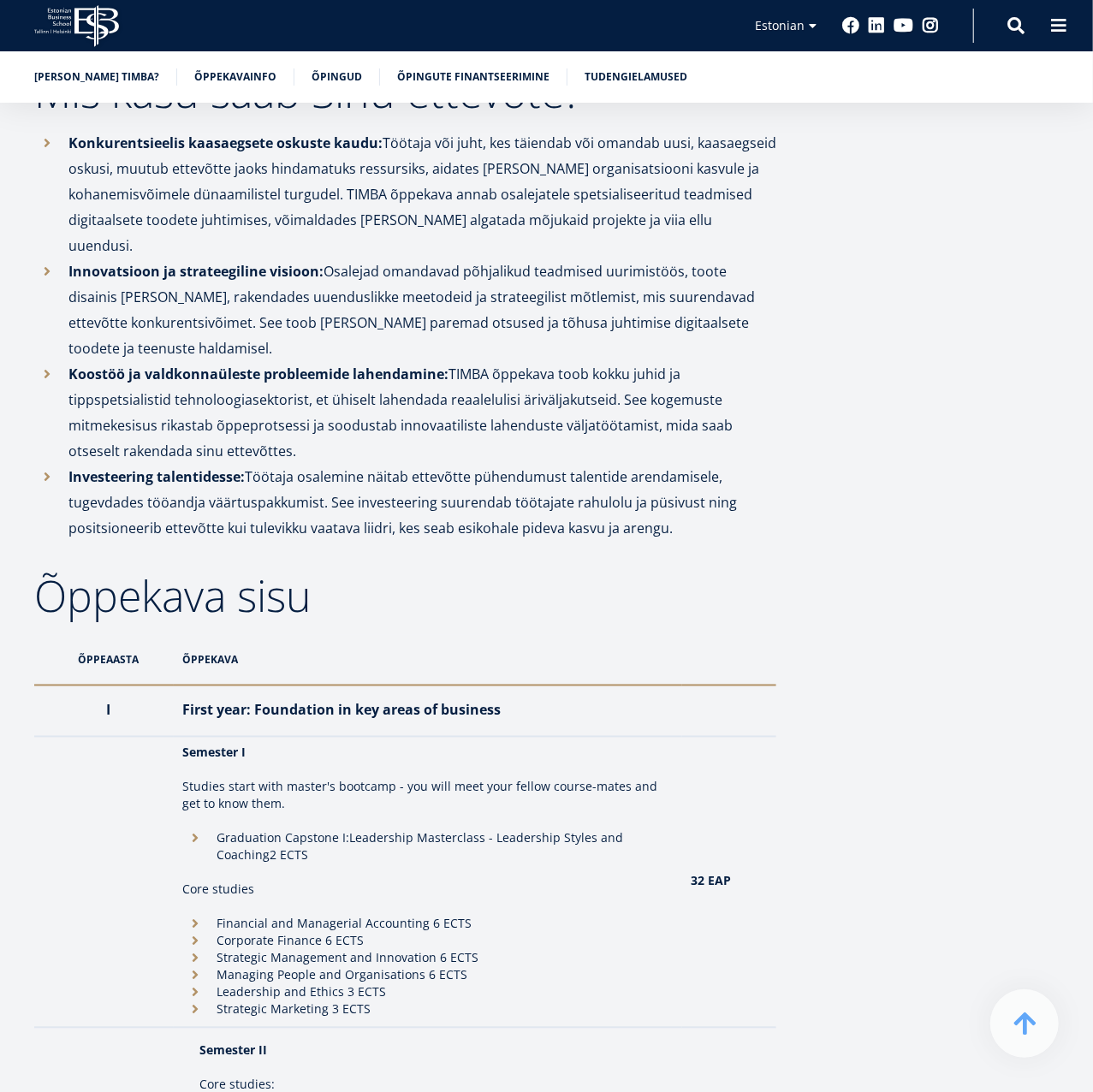
scroll to position [623, 0]
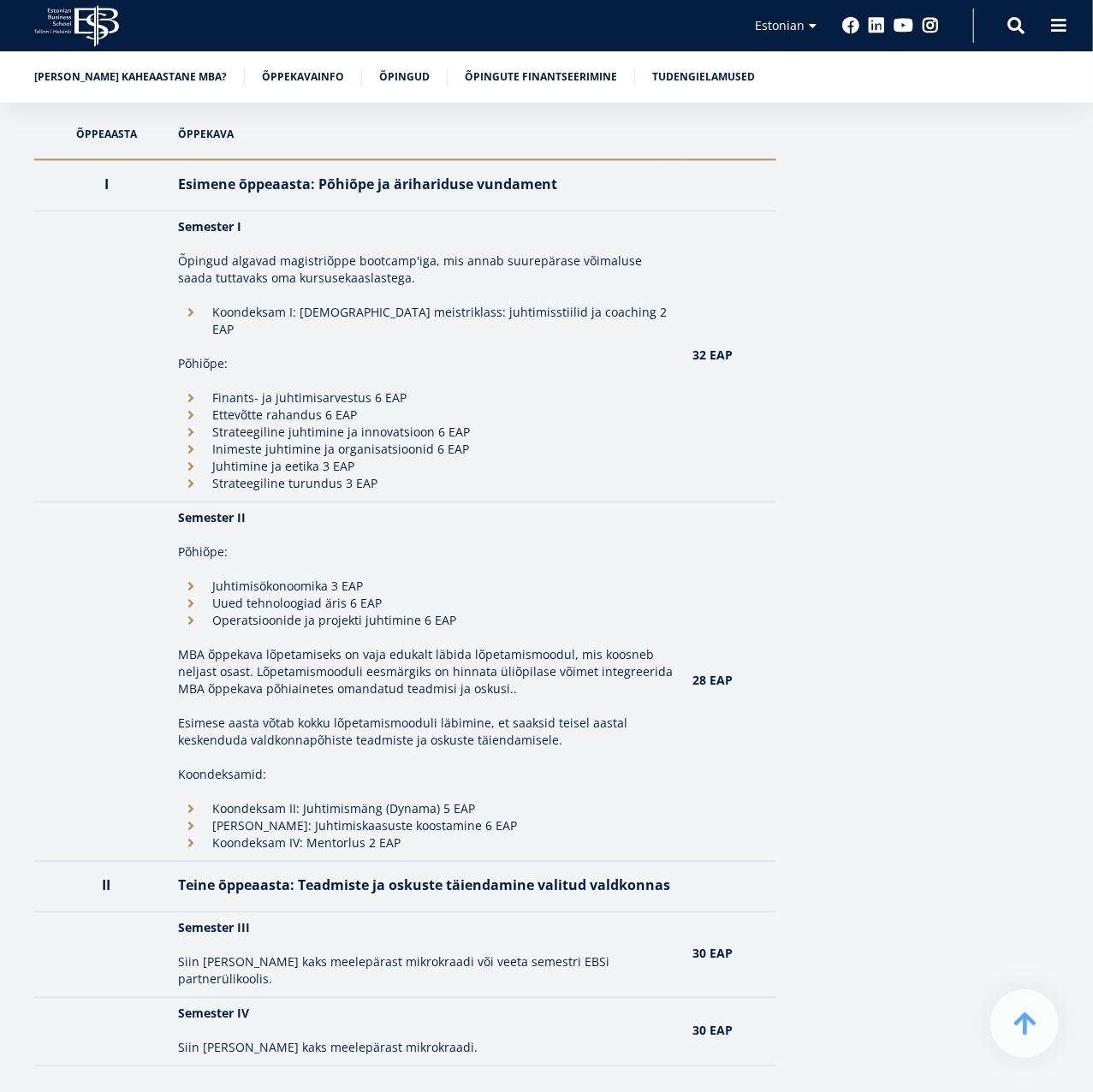
scroll to position [1157, 0]
